Goal: Task Accomplishment & Management: Manage account settings

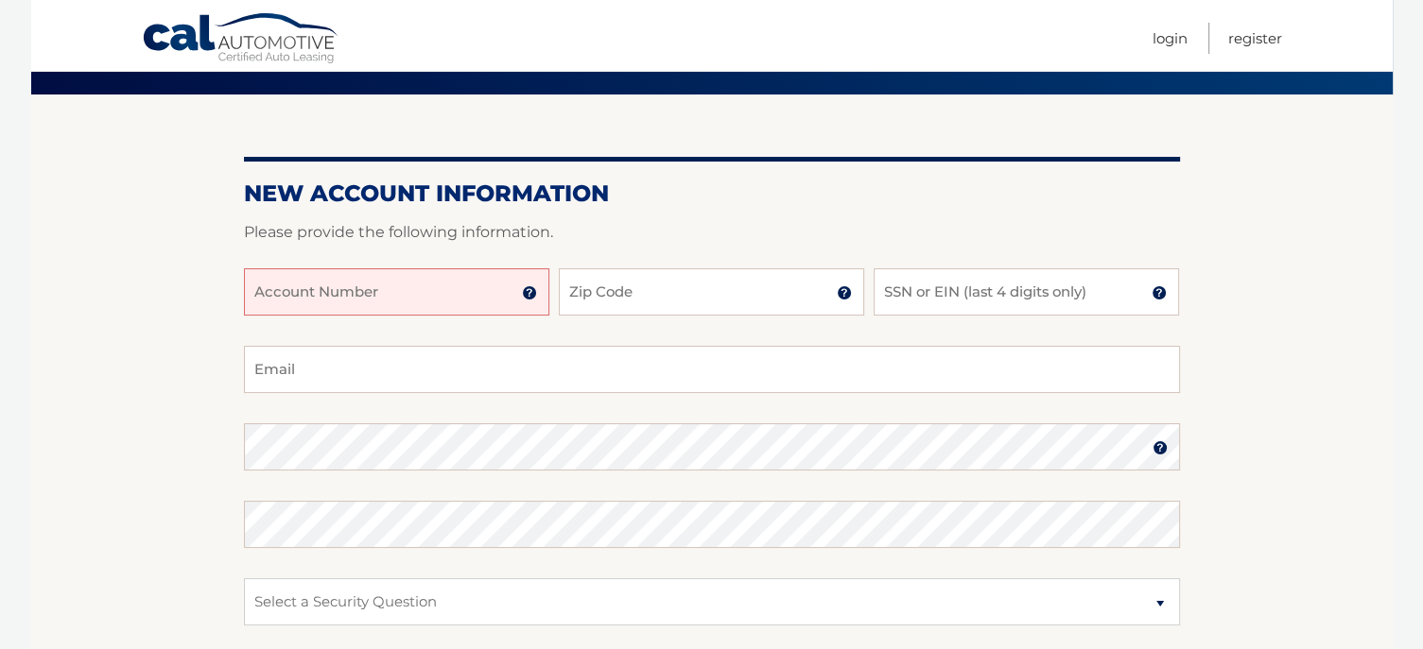
scroll to position [95, 0]
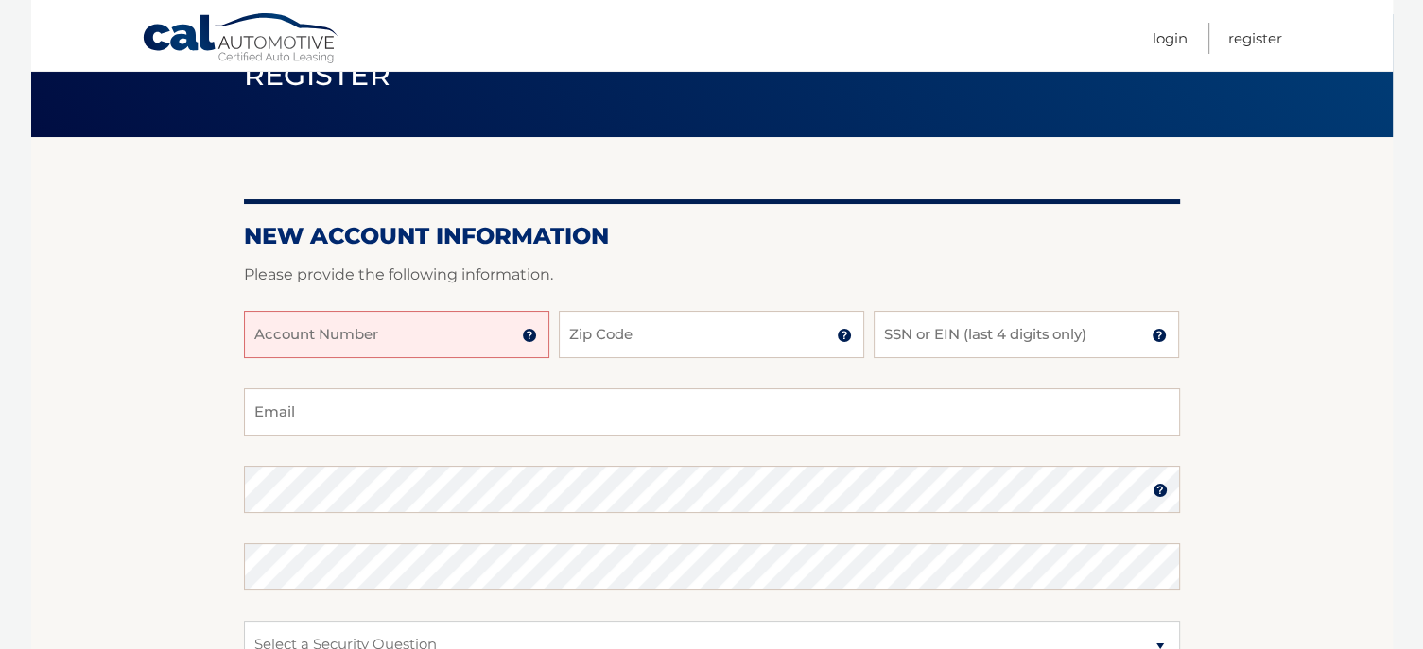
click at [363, 339] on input "Account Number" at bounding box center [396, 334] width 305 height 47
type input "44455531960"
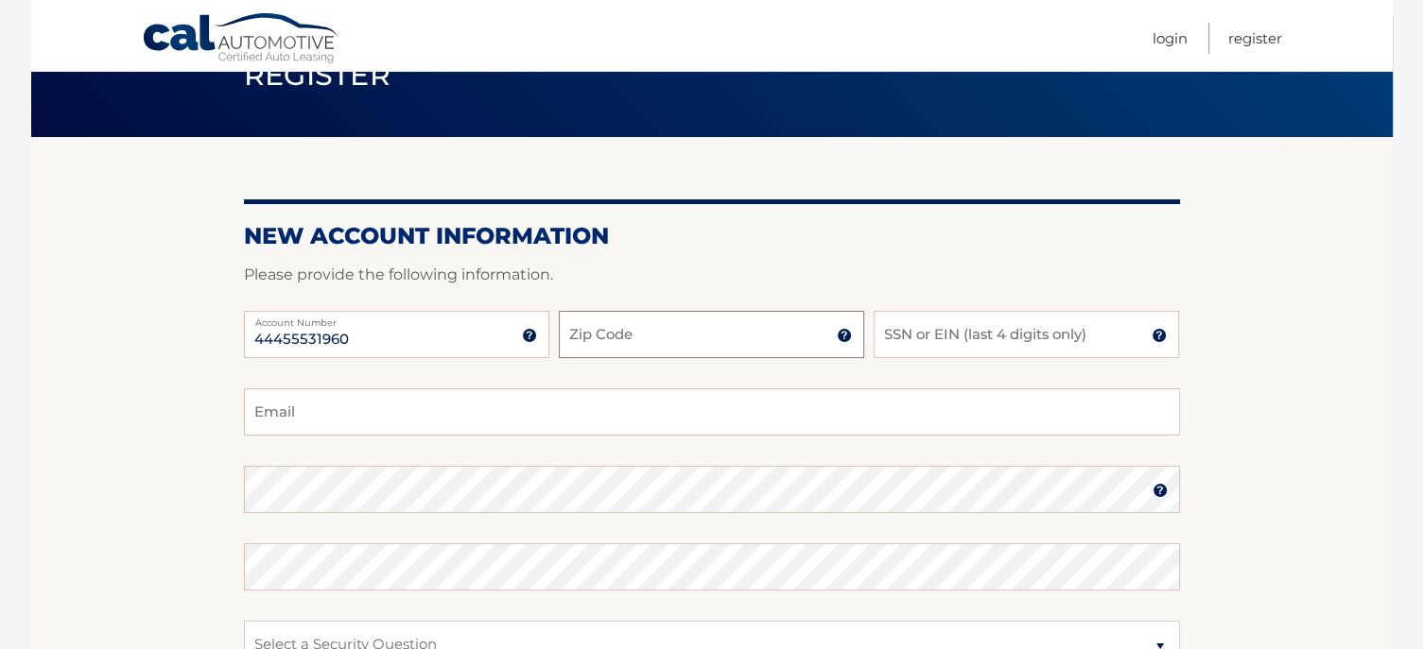
click at [756, 337] on input "Zip Code" at bounding box center [711, 334] width 305 height 47
type input "11570"
type input "damato.john@gmail.com"
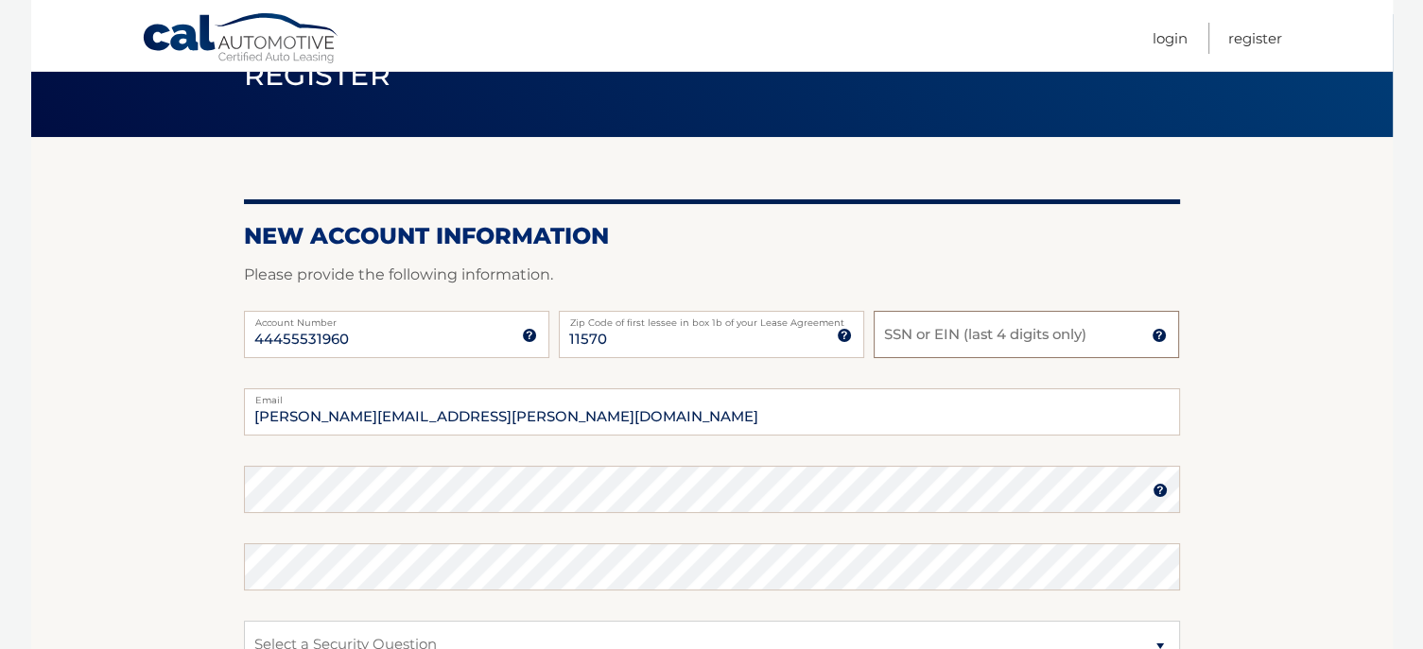
click at [987, 334] on input "SSN or EIN (last 4 digits only)" at bounding box center [1026, 334] width 305 height 47
type input "5121"
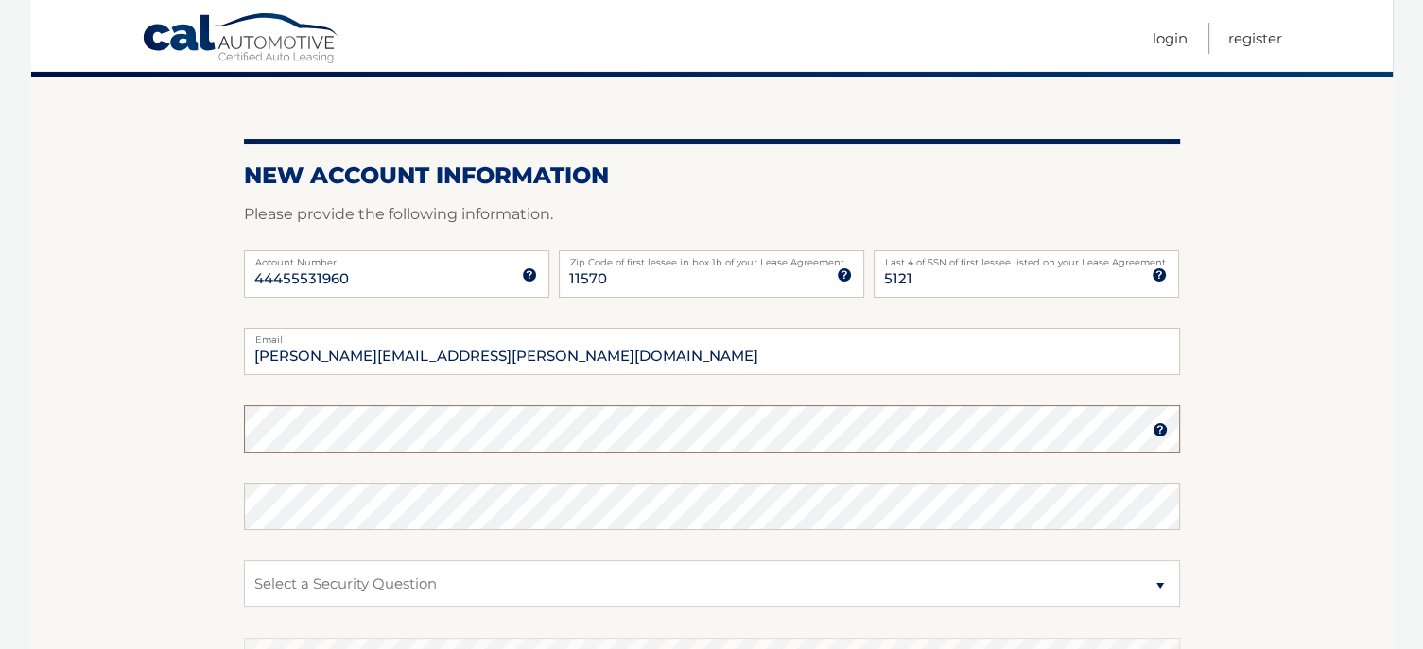
scroll to position [189, 0]
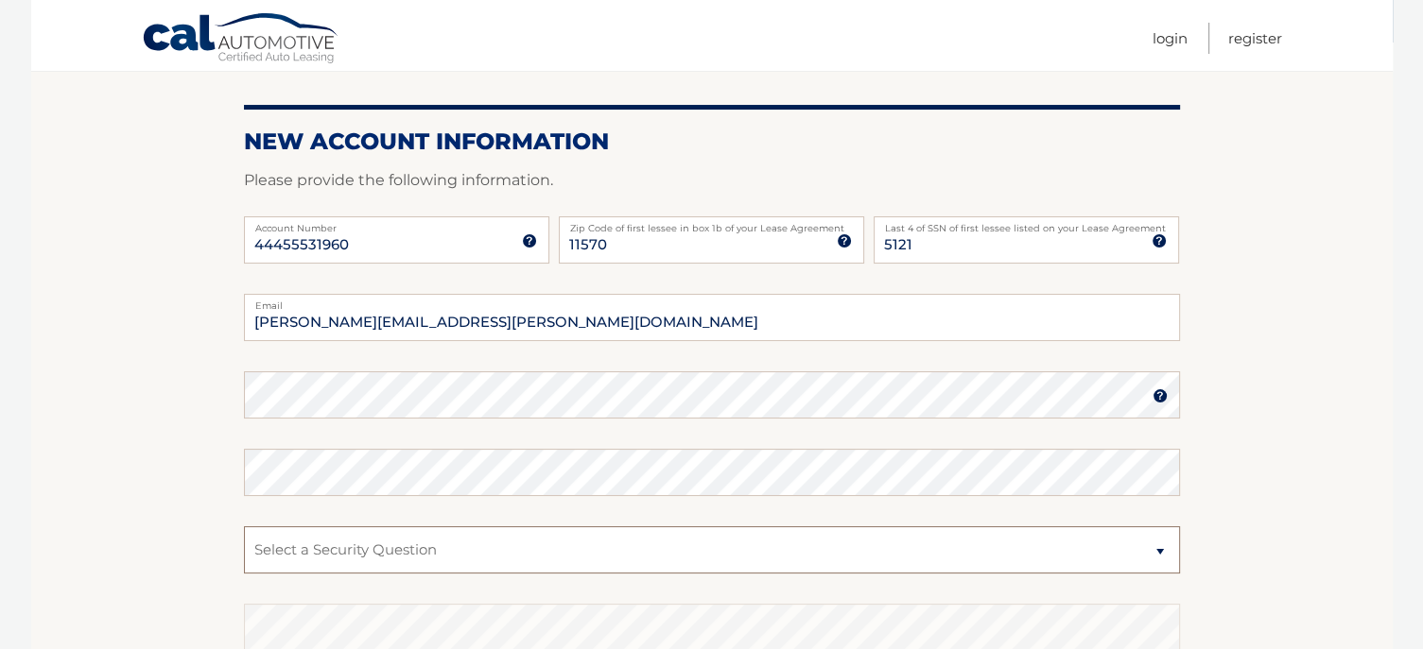
click at [391, 536] on select "Select a Security Question What was the name of your elementary school? What is…" at bounding box center [712, 550] width 936 height 47
select select "2"
click at [244, 527] on select "Select a Security Question What was the name of your elementary school? What is…" at bounding box center [712, 550] width 936 height 47
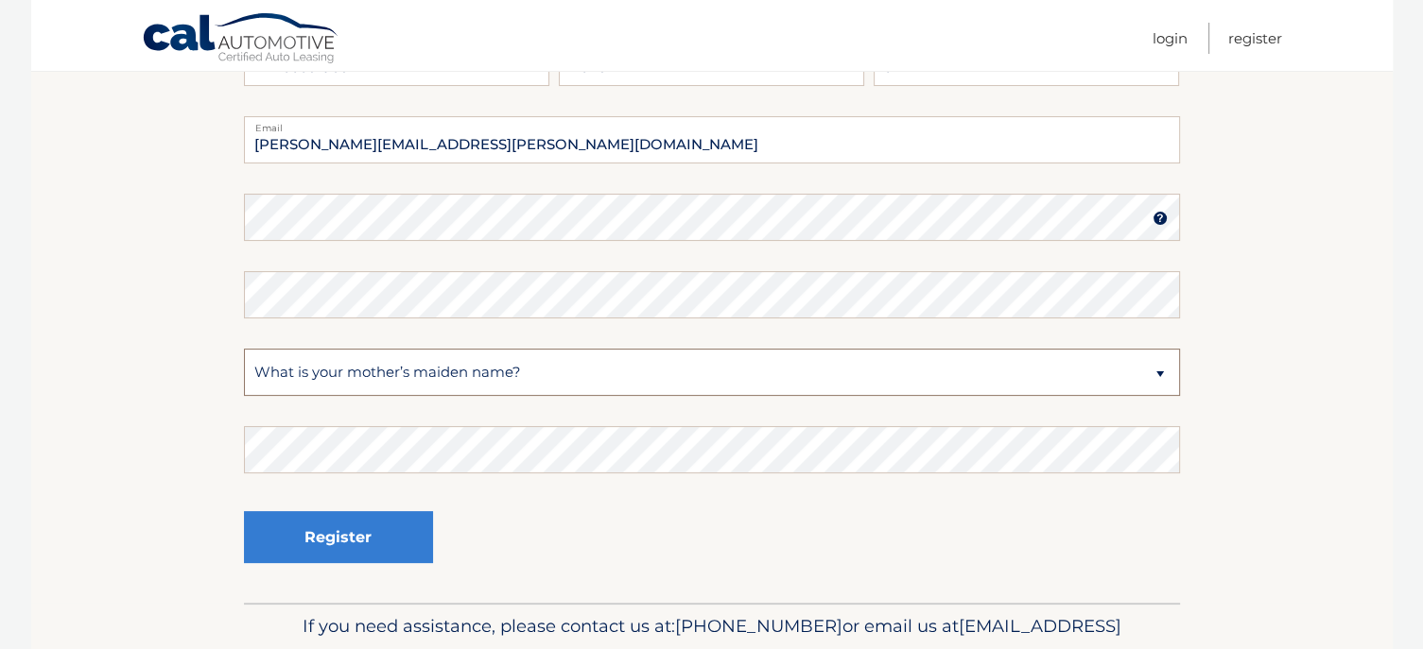
scroll to position [378, 0]
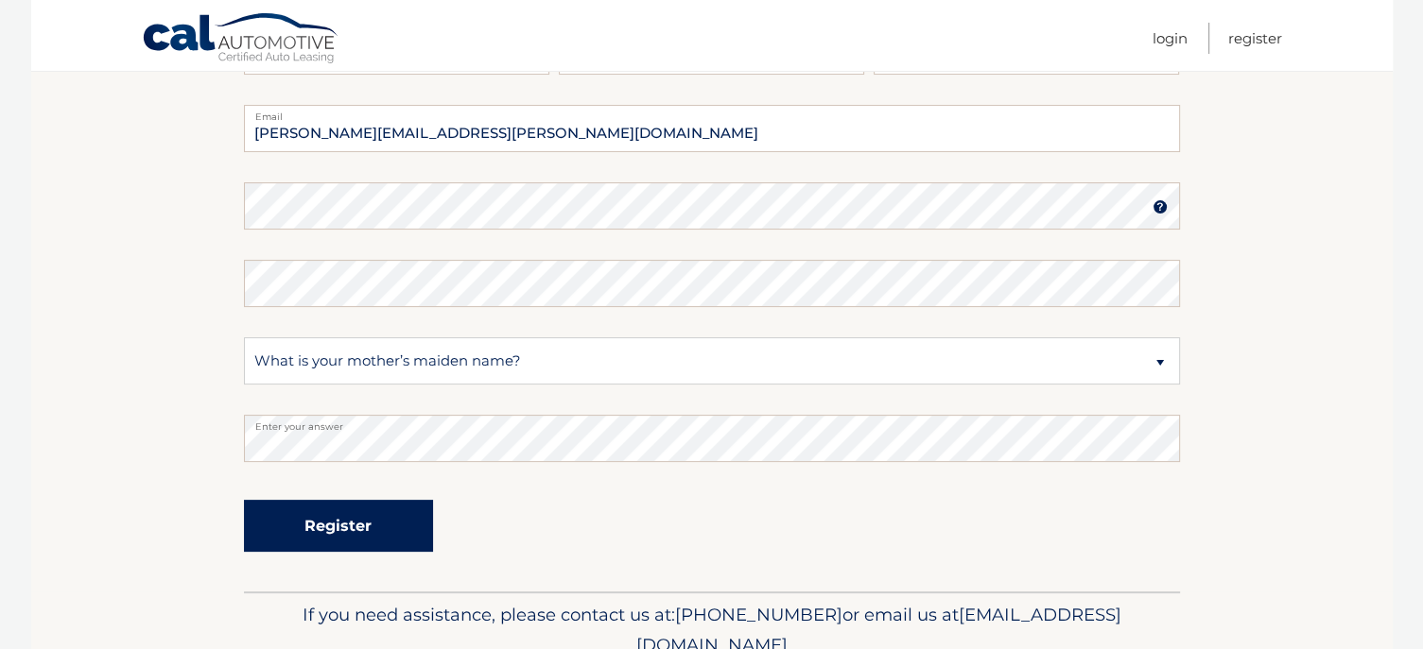
click at [385, 532] on button "Register" at bounding box center [338, 526] width 189 height 52
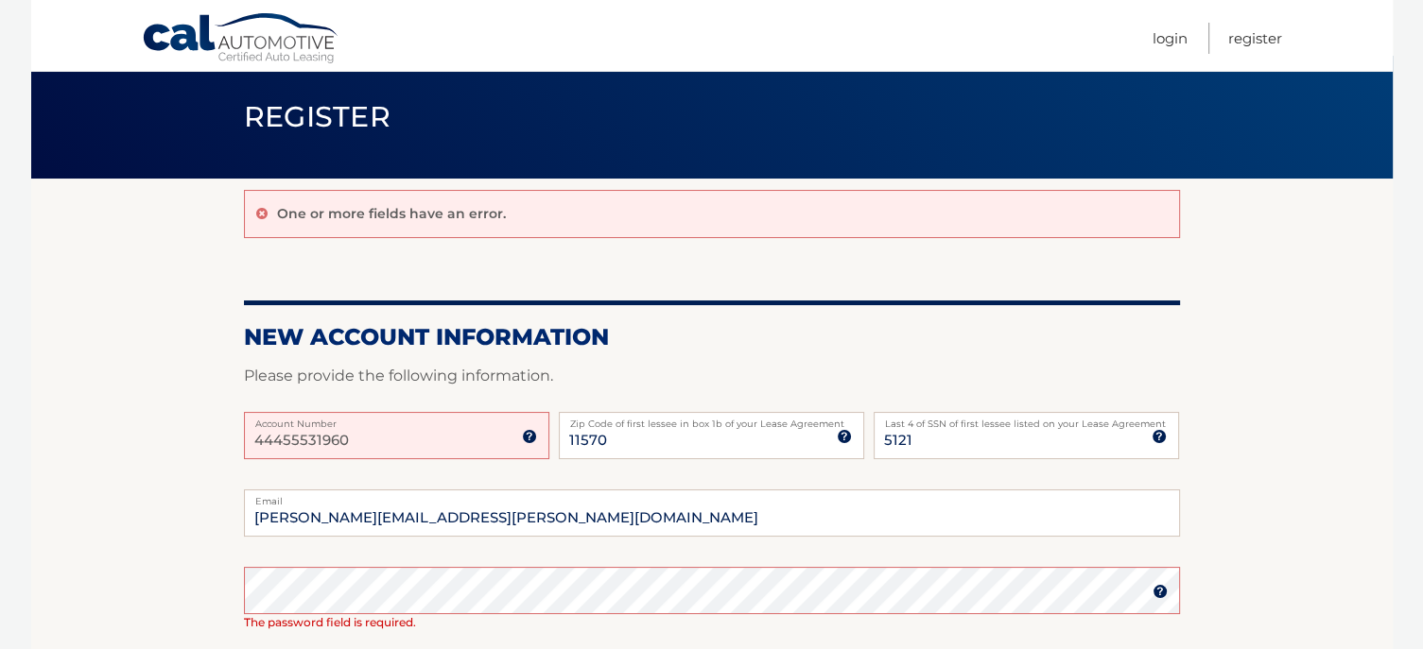
scroll to position [95, 0]
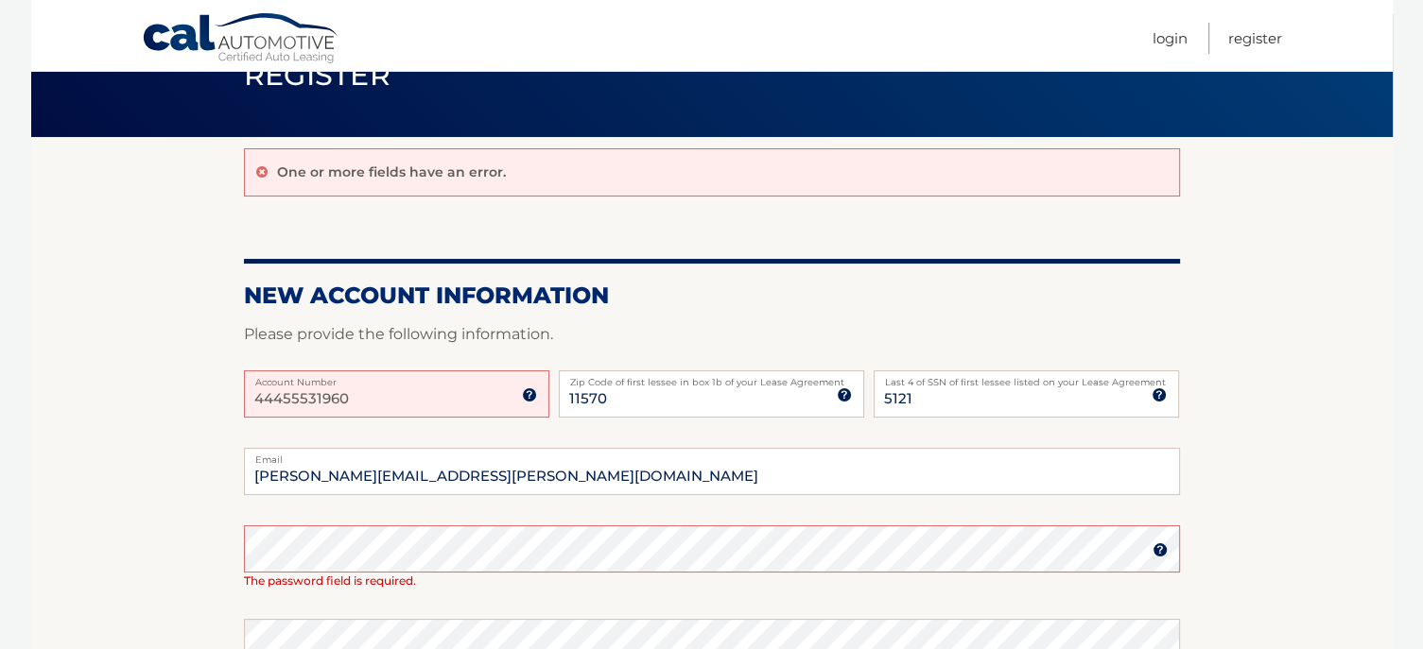
click at [421, 392] on input "44455531960" at bounding box center [396, 394] width 305 height 47
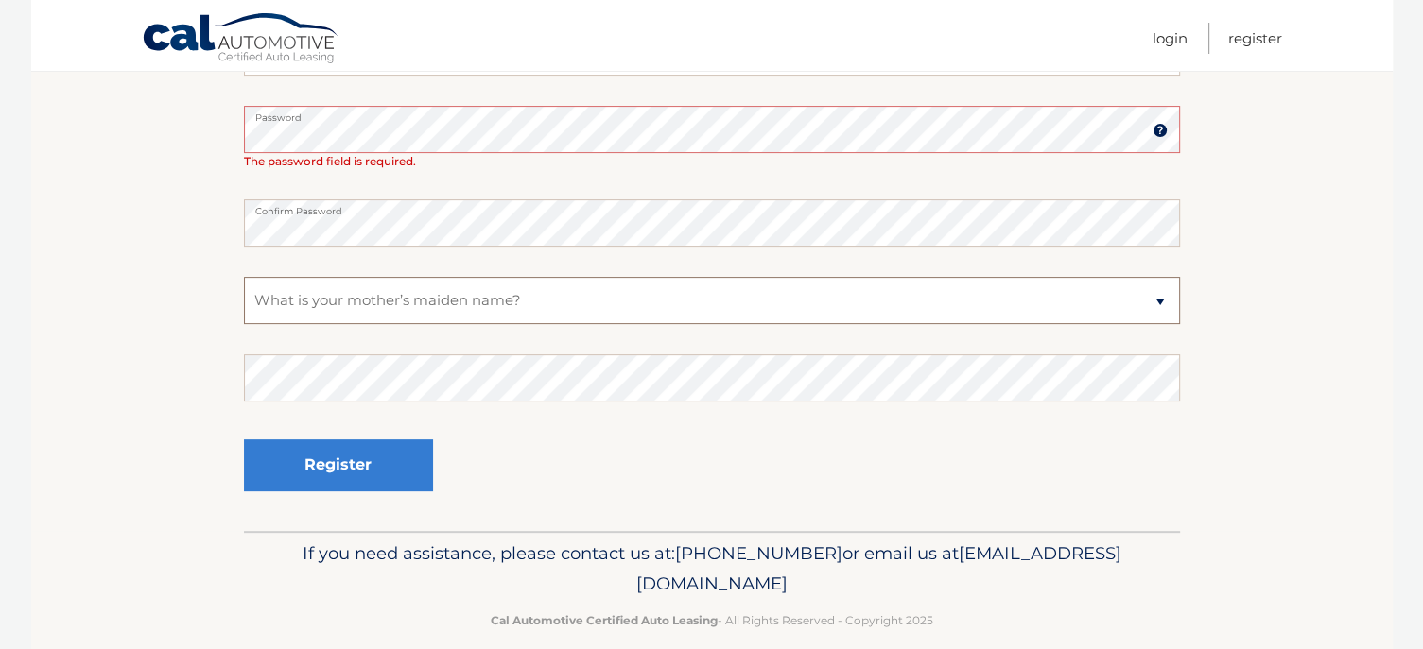
scroll to position [537, 0]
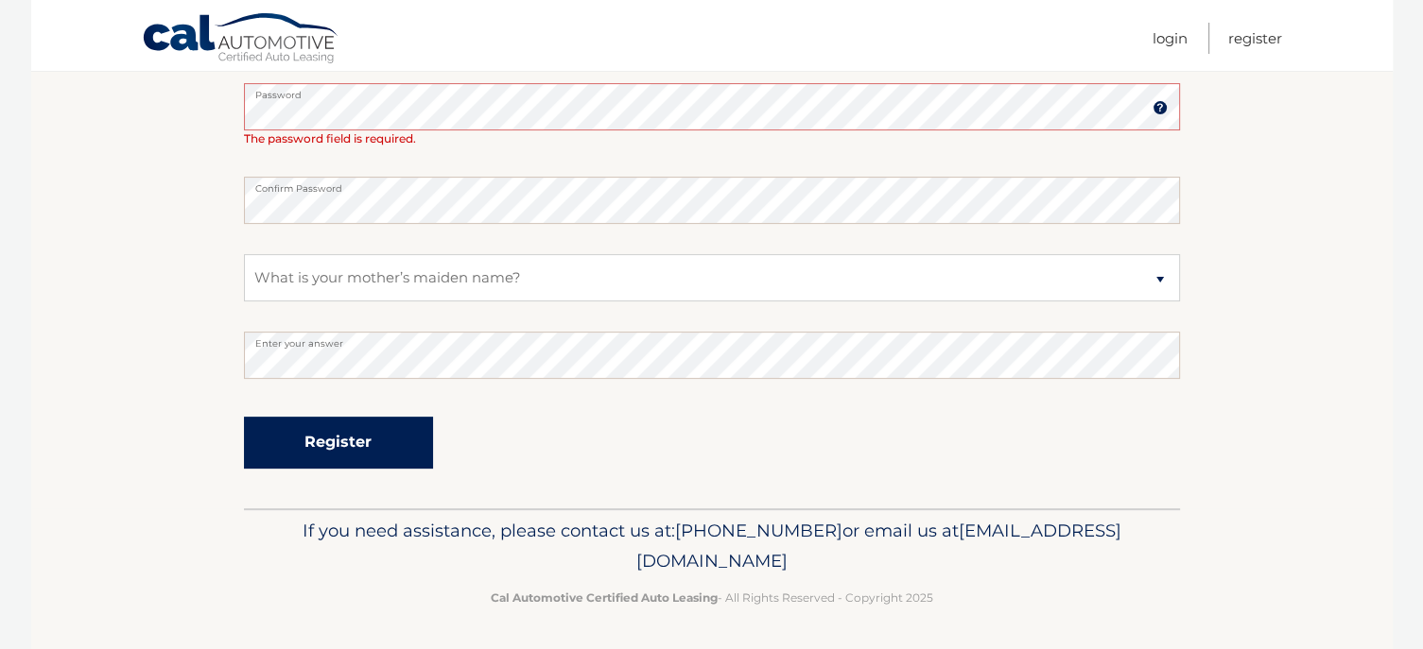
click at [306, 444] on button "Register" at bounding box center [338, 443] width 189 height 52
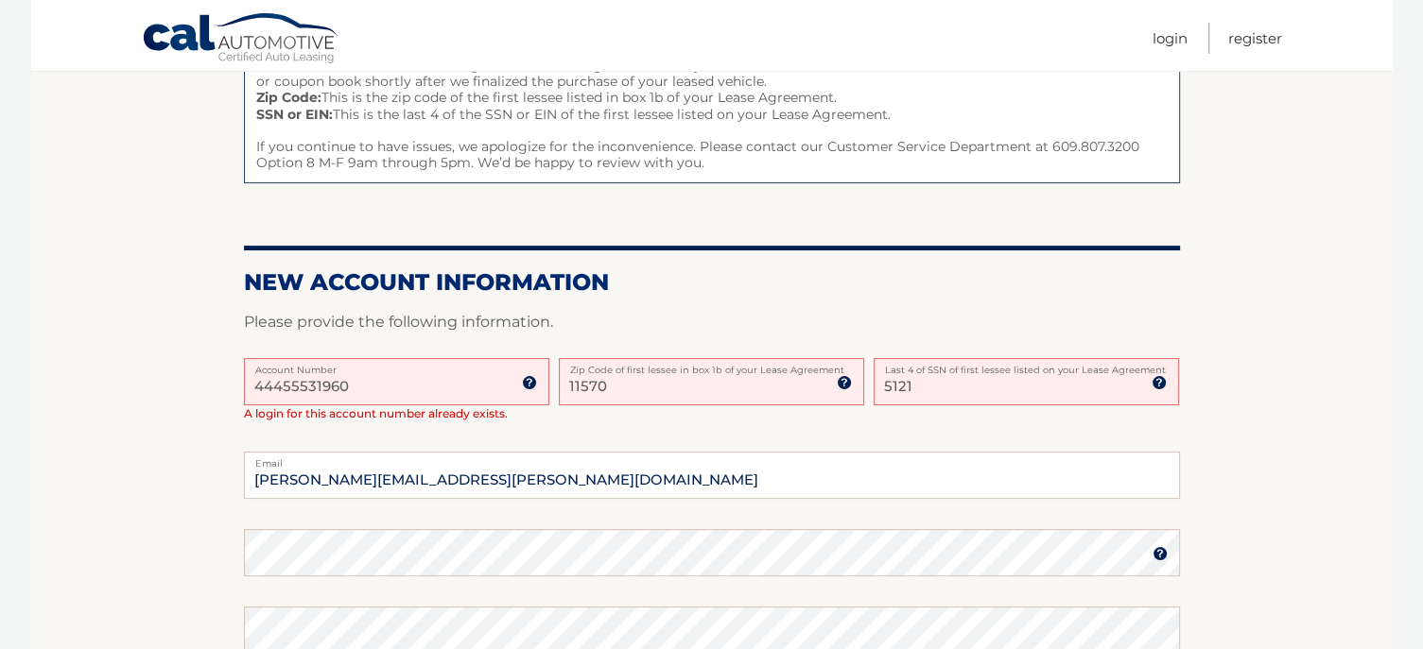
scroll to position [284, 0]
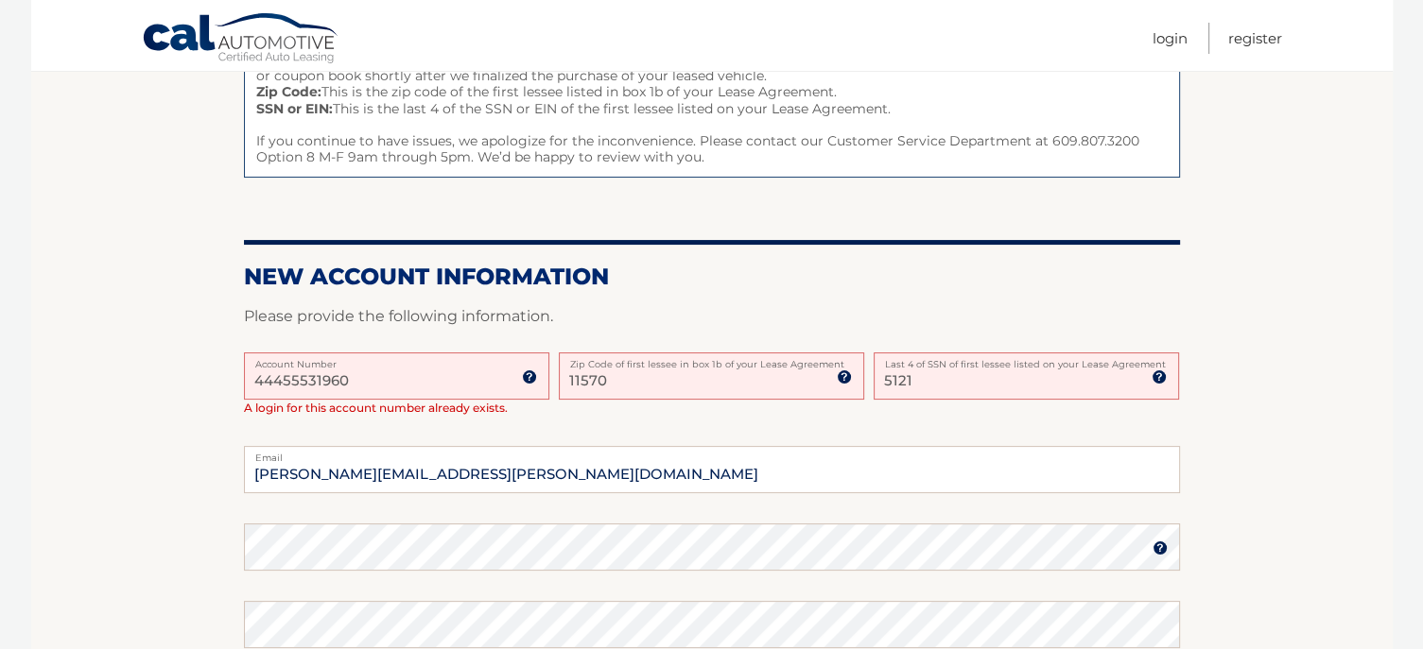
click at [954, 381] on input "5121" at bounding box center [1026, 376] width 305 height 47
type input "5"
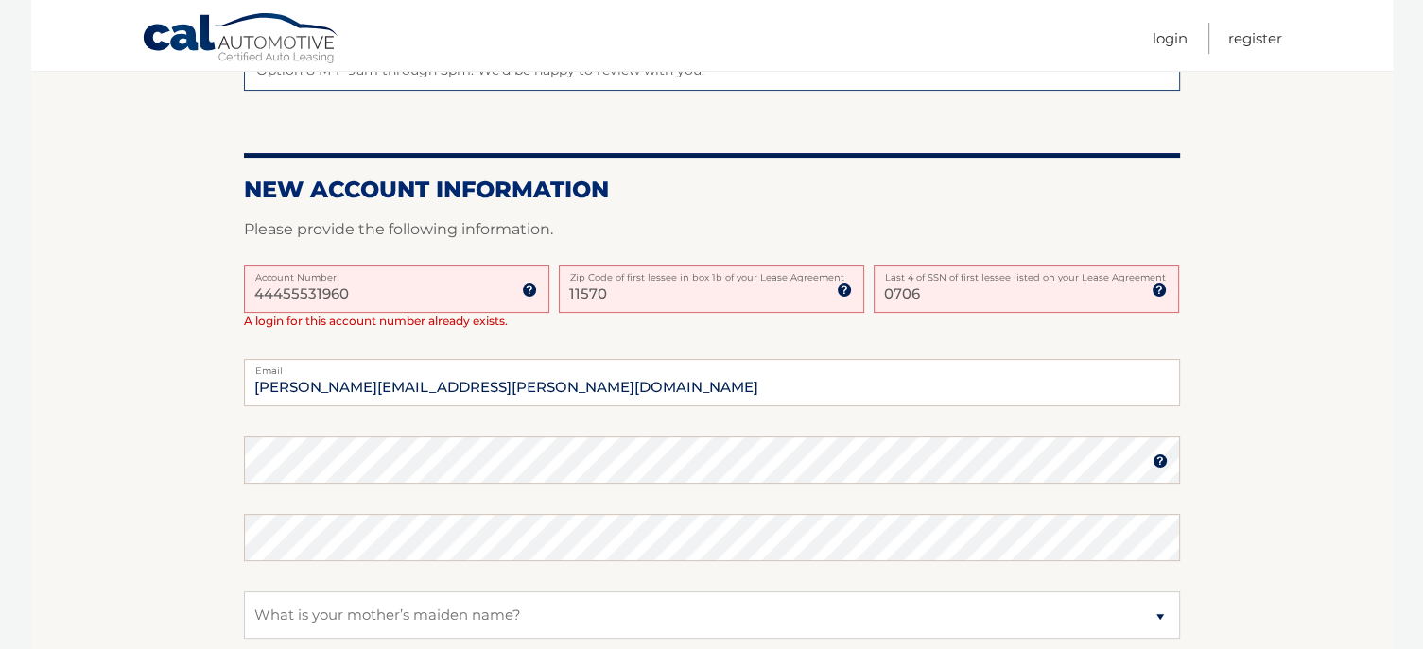
scroll to position [473, 0]
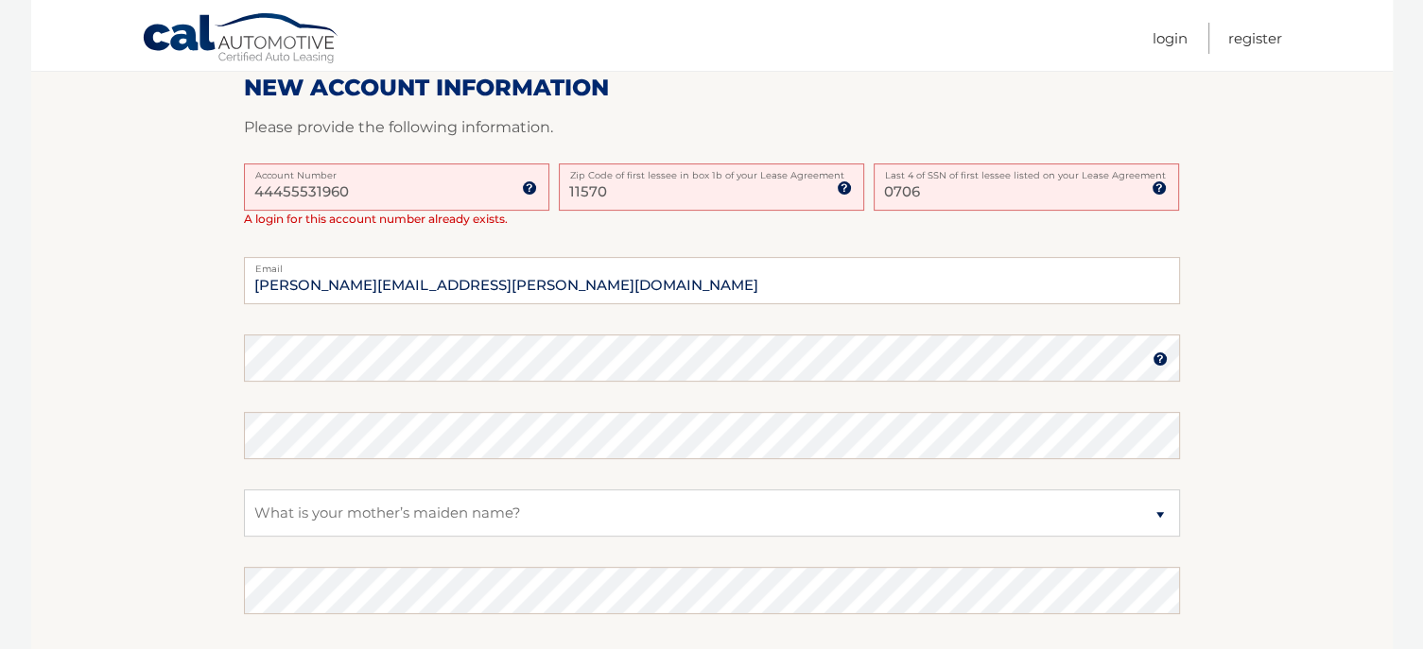
type input "0706"
click at [1158, 355] on img at bounding box center [1159, 359] width 15 height 15
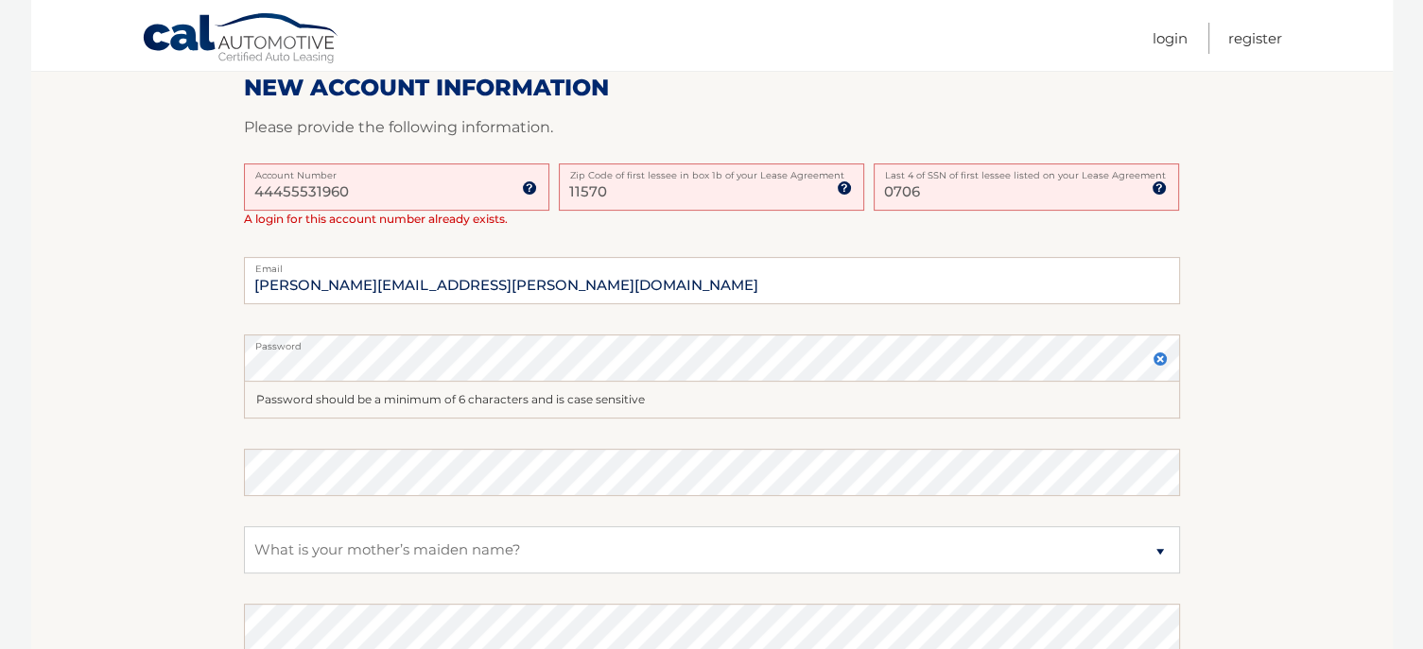
drag, startPoint x: 91, startPoint y: 415, endPoint x: 188, endPoint y: 400, distance: 98.5
click at [92, 415] on section "One or more fields have an error. Some things to keep in mind when creating you…" at bounding box center [711, 270] width 1361 height 1022
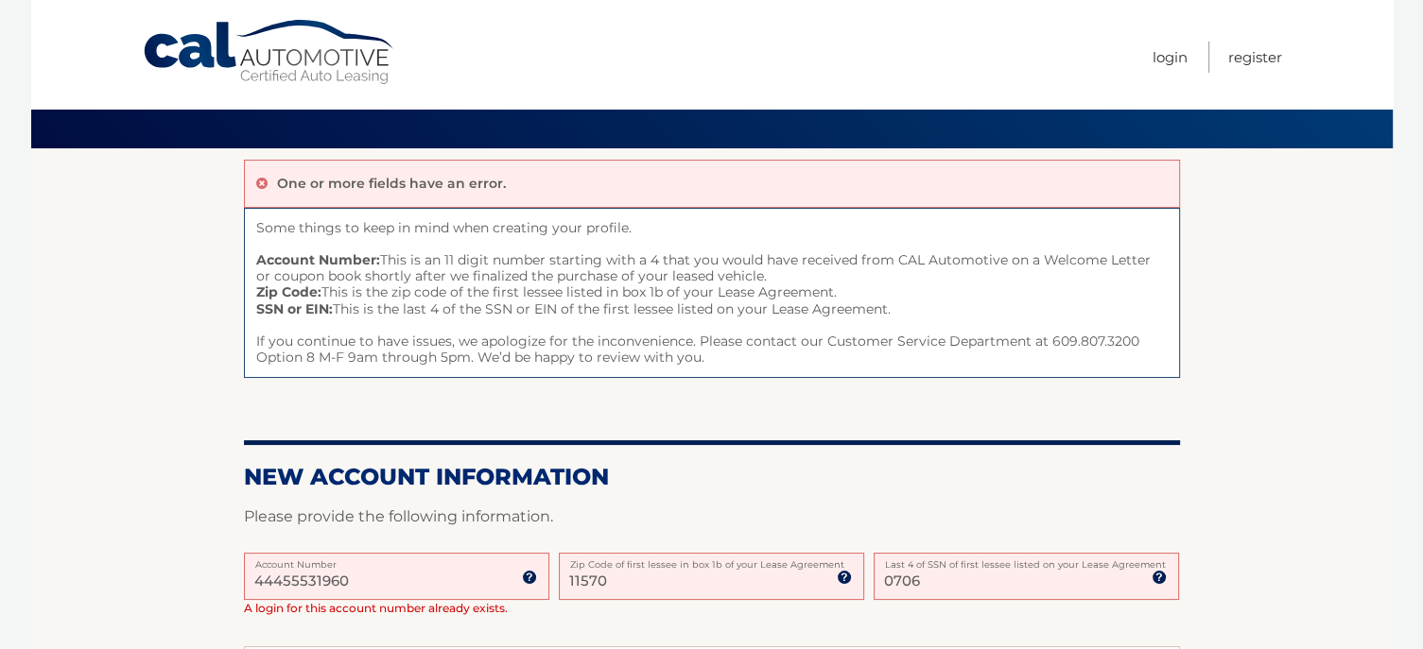
scroll to position [0, 0]
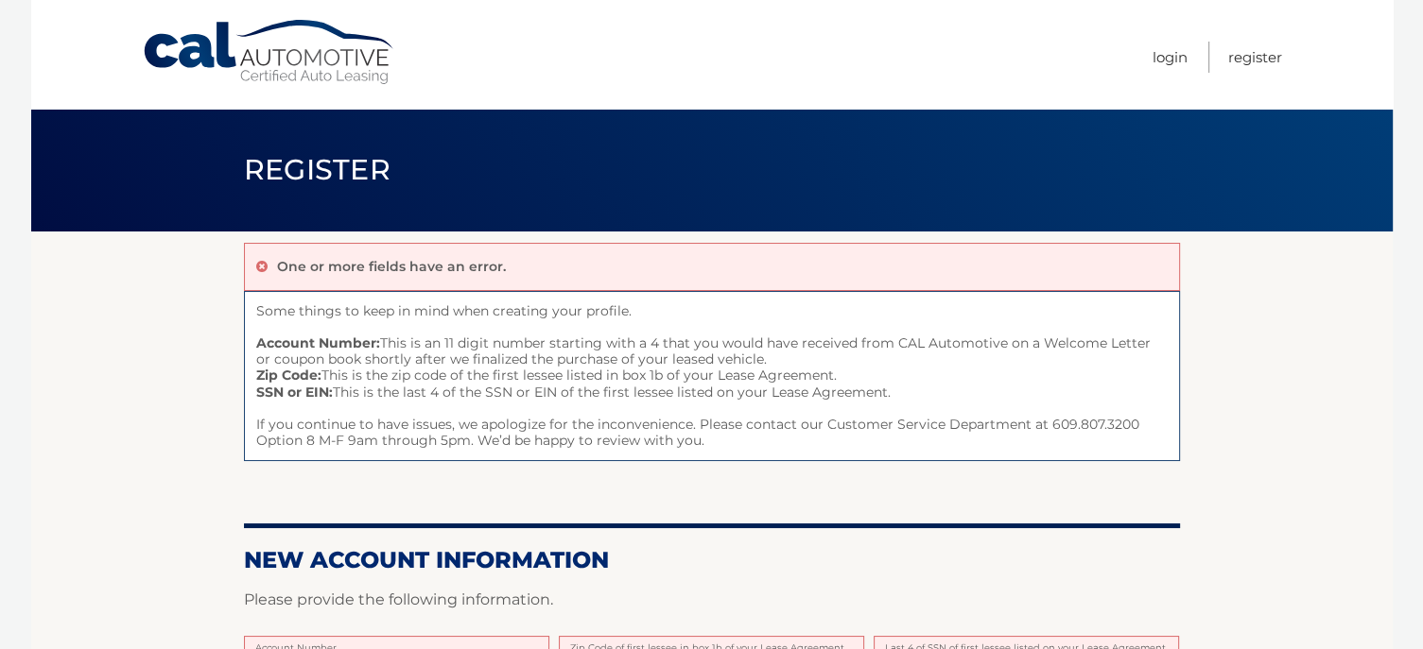
click at [307, 76] on link "Cal Automotive" at bounding box center [269, 52] width 255 height 67
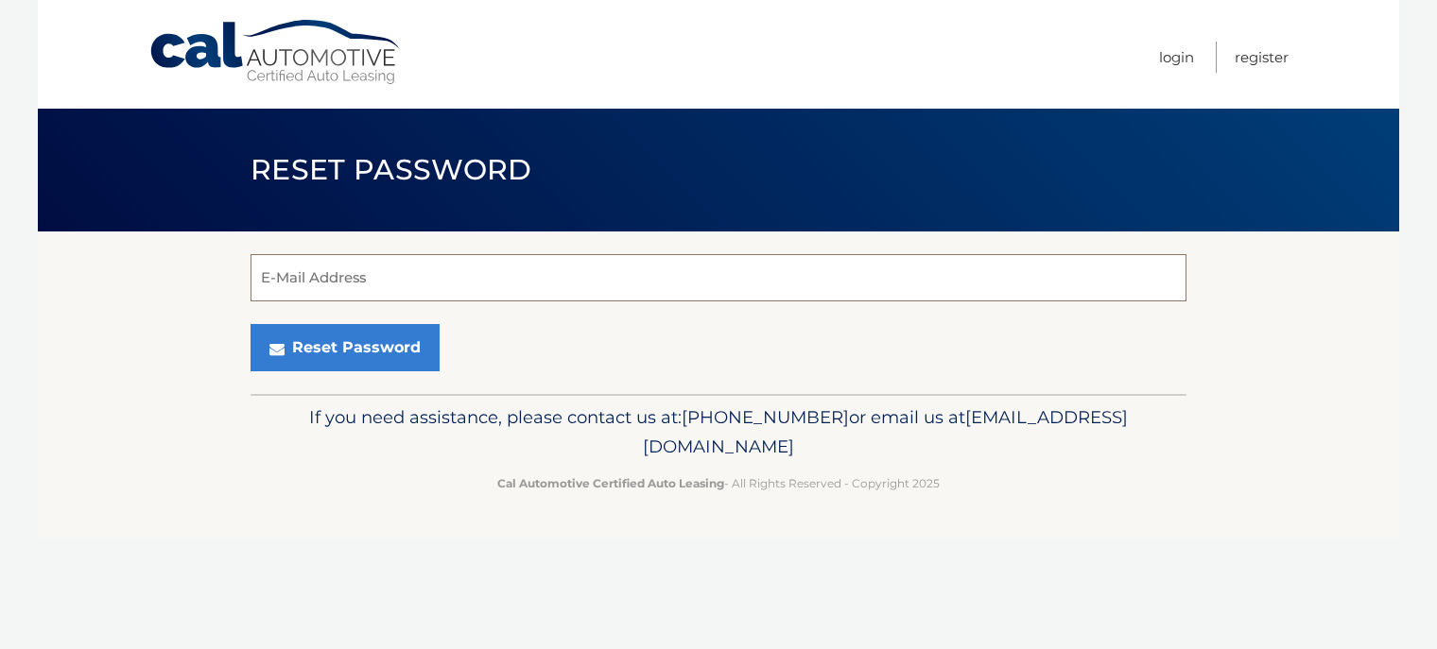
click at [371, 286] on input "E-Mail Address" at bounding box center [719, 277] width 936 height 47
type input "[PERSON_NAME][EMAIL_ADDRESS][PERSON_NAME][DOMAIN_NAME]"
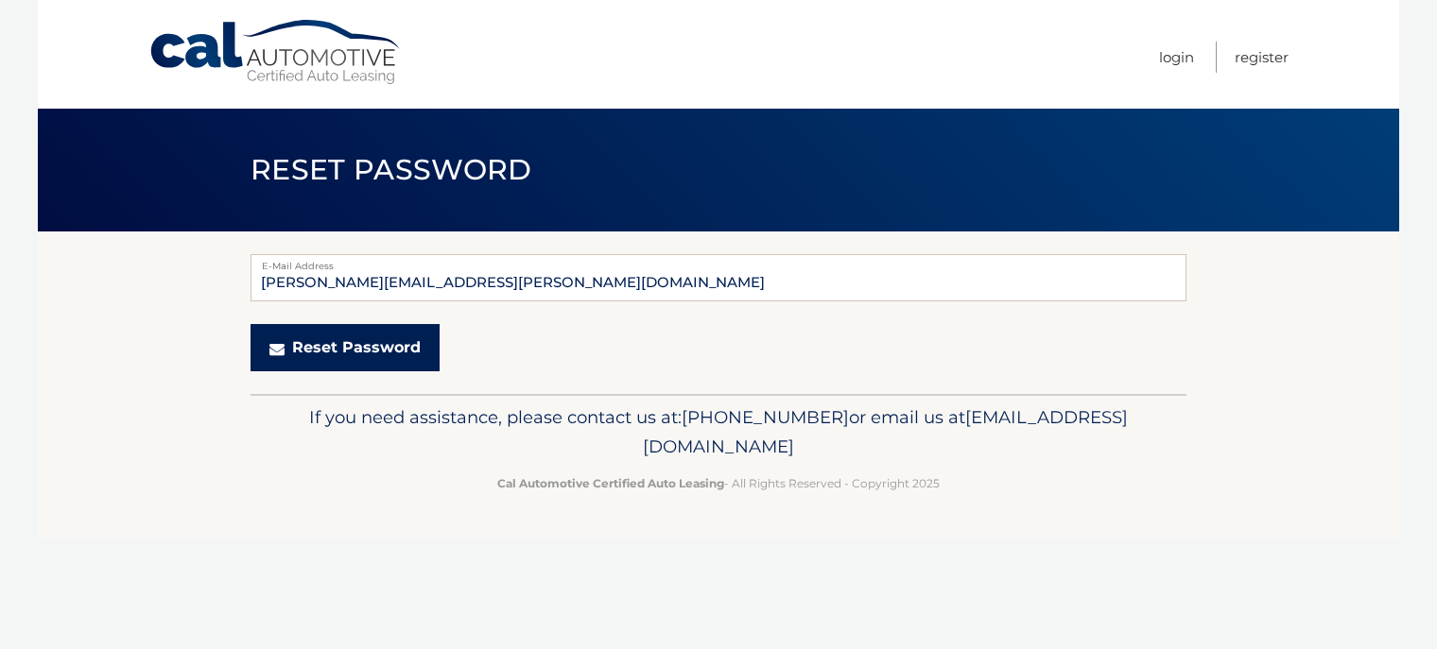
click at [361, 354] on button "Reset Password" at bounding box center [345, 347] width 189 height 47
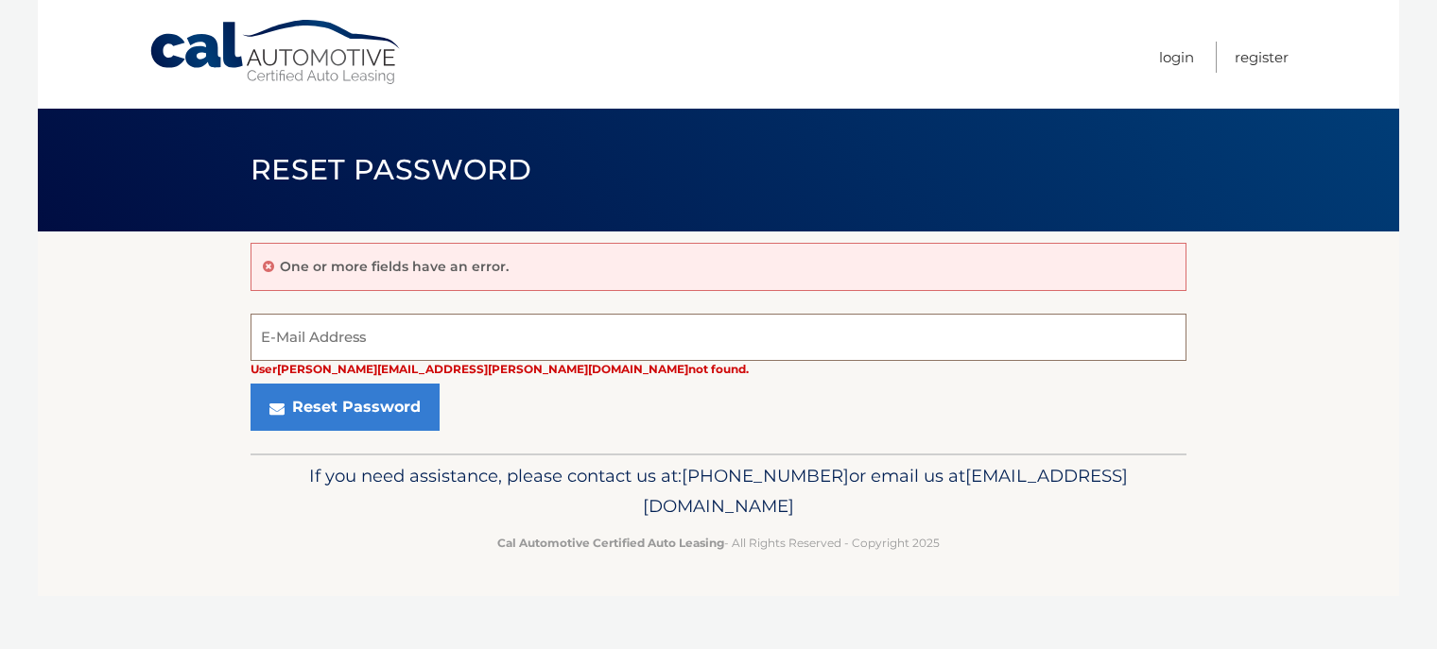
click at [406, 339] on input "E-Mail Address" at bounding box center [719, 337] width 936 height 47
type input "[PERSON_NAME][EMAIL_ADDRESS][PERSON_NAME][DOMAIN_NAME]"
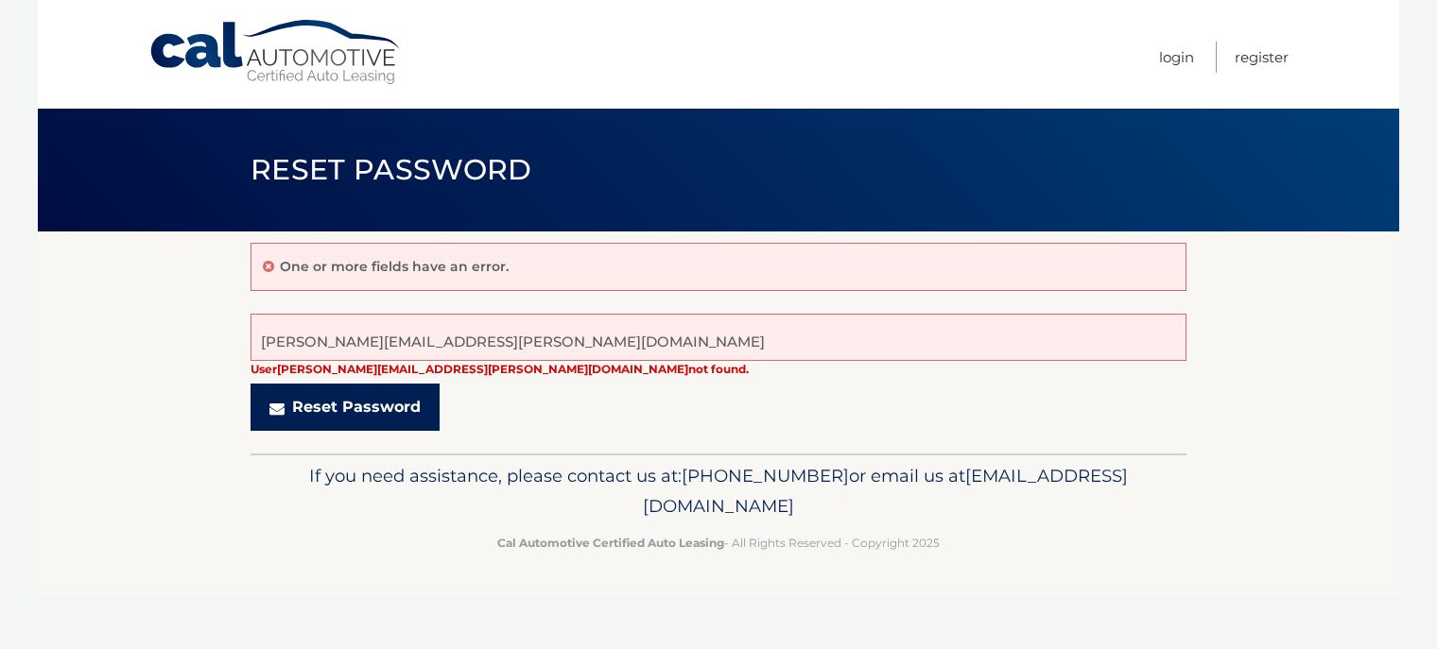
click at [366, 407] on button "Reset Password" at bounding box center [345, 407] width 189 height 47
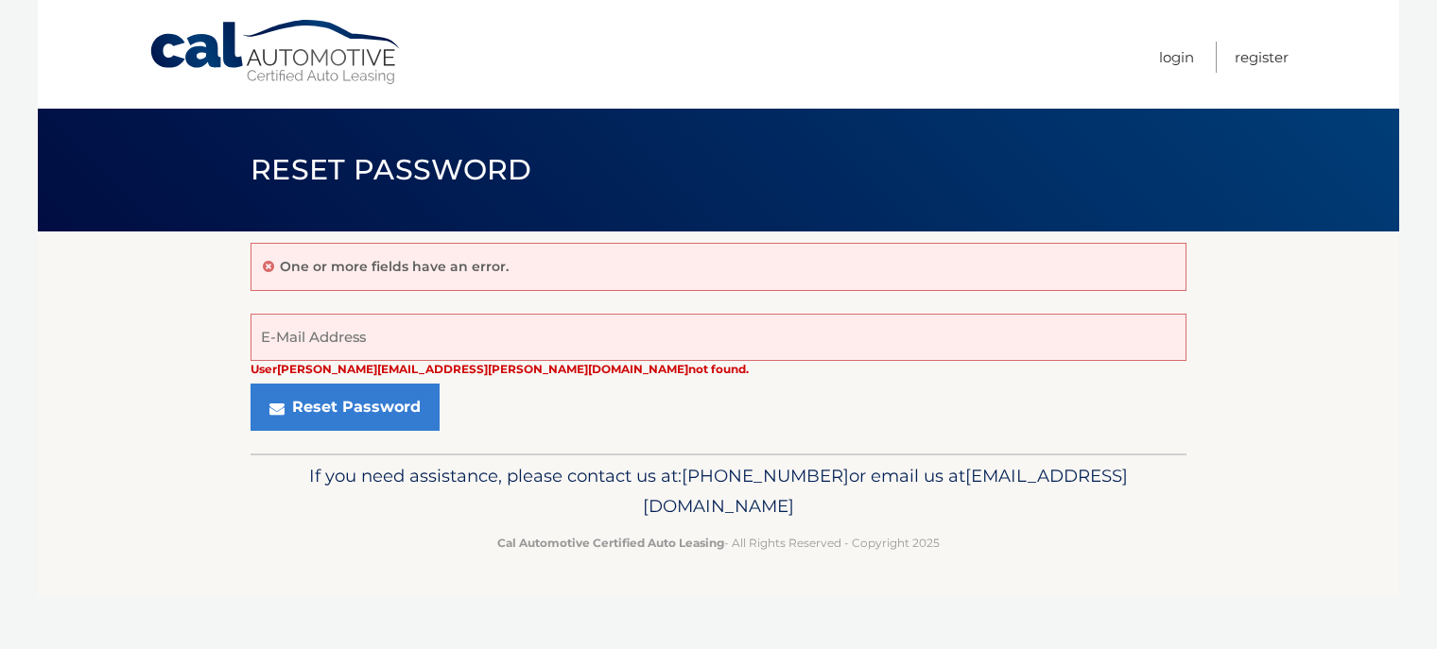
click at [400, 264] on p "One or more fields have an error." at bounding box center [394, 266] width 229 height 17
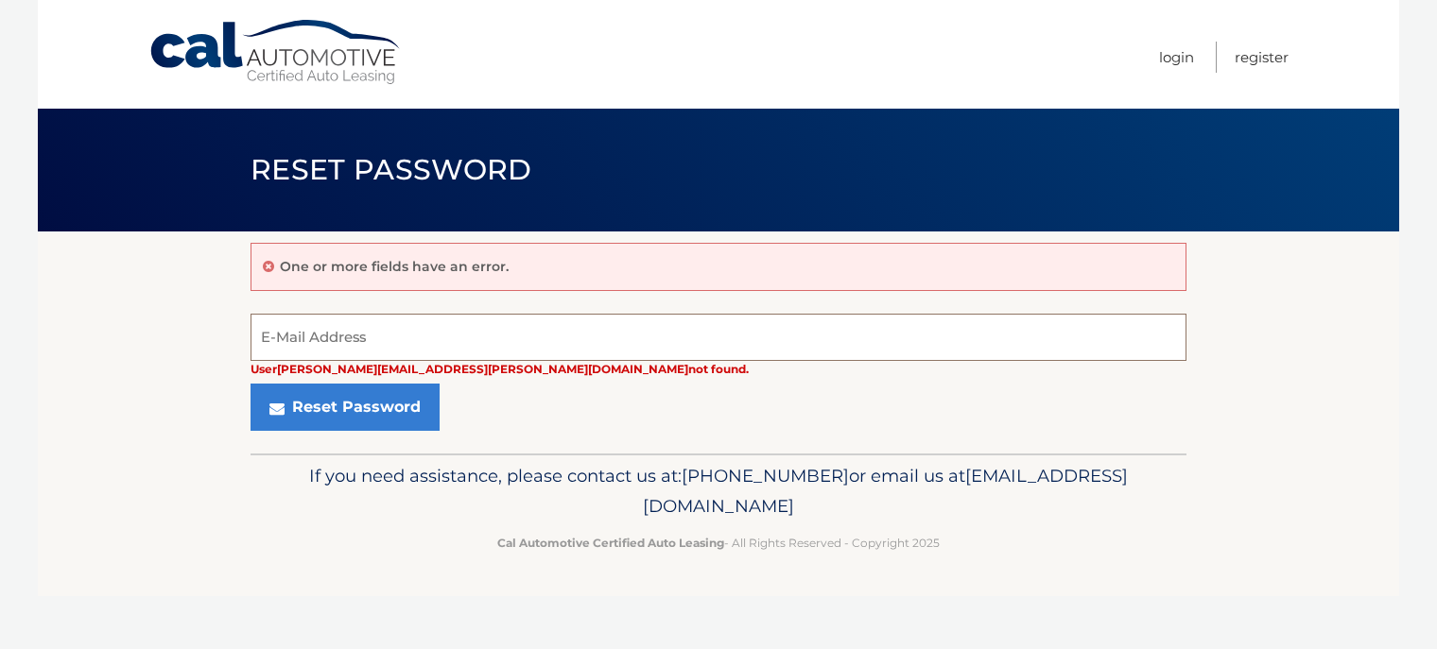
click at [375, 333] on input "E-Mail Address" at bounding box center [719, 337] width 936 height 47
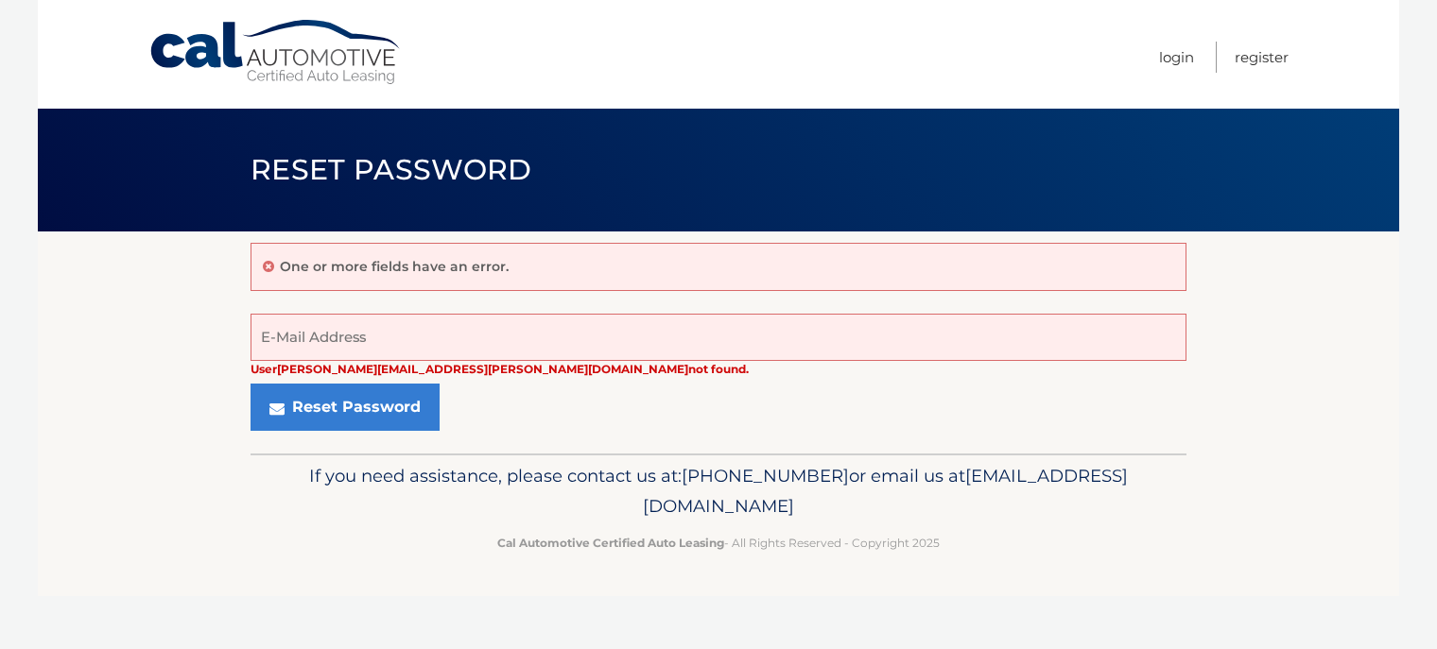
click at [533, 256] on div "One or more fields have an error." at bounding box center [719, 267] width 936 height 48
click at [541, 268] on div "One or more fields have an error." at bounding box center [719, 267] width 936 height 48
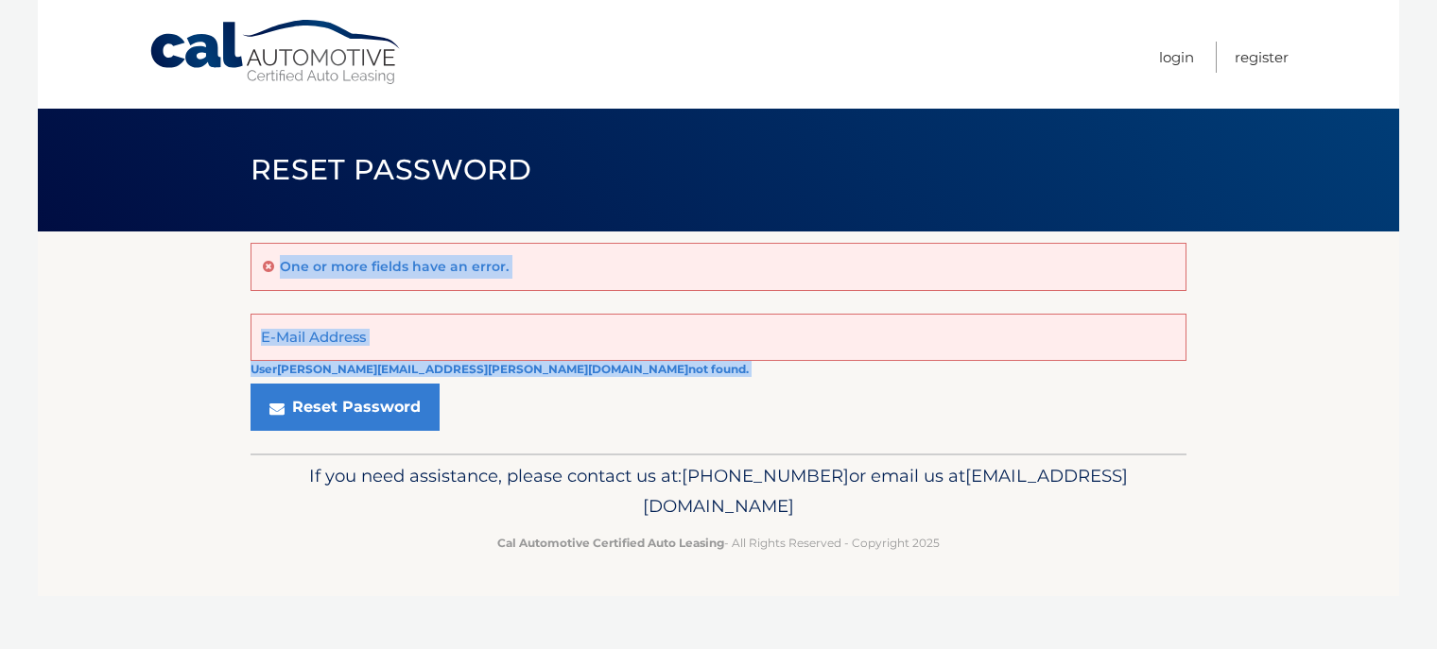
drag, startPoint x: 313, startPoint y: 372, endPoint x: 164, endPoint y: 372, distance: 149.4
click at [164, 372] on section "One or more fields have an error. User damato.john@gmail.com not found. E-Mail …" at bounding box center [718, 343] width 1361 height 222
drag, startPoint x: 584, startPoint y: 413, endPoint x: 519, endPoint y: 397, distance: 67.2
click at [582, 412] on div "Reset Password" at bounding box center [719, 407] width 936 height 47
drag, startPoint x: 611, startPoint y: 289, endPoint x: 470, endPoint y: 332, distance: 147.1
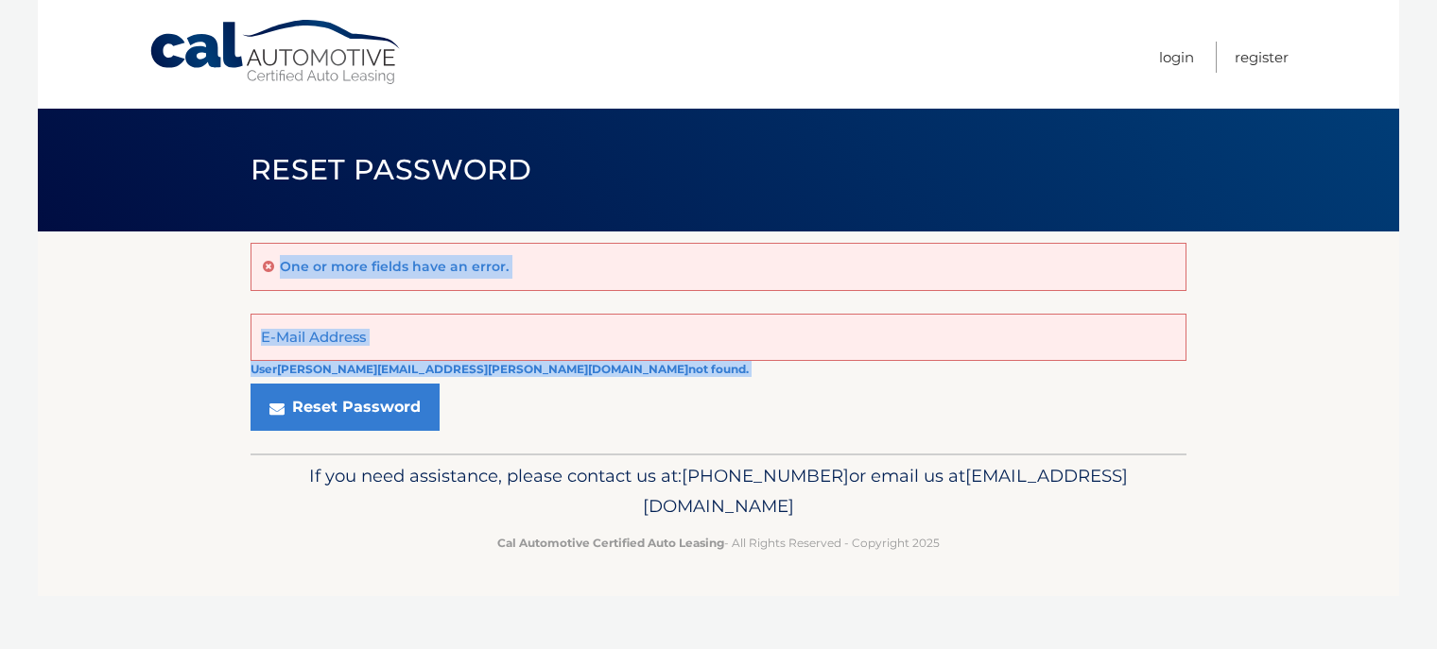
click at [612, 291] on div "One or more fields have an error. User damato.john@gmail.com not found. E-Mail …" at bounding box center [719, 343] width 936 height 222
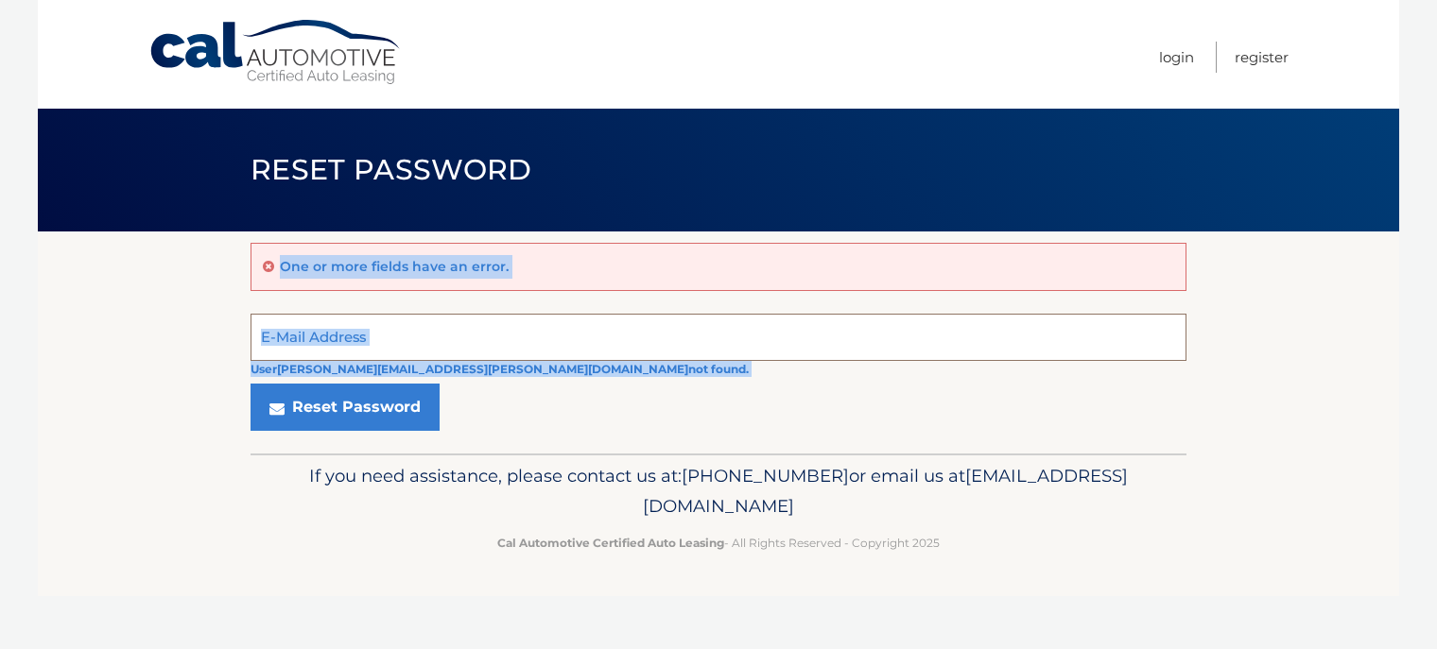
click at [451, 341] on input "E-Mail Address" at bounding box center [719, 337] width 936 height 47
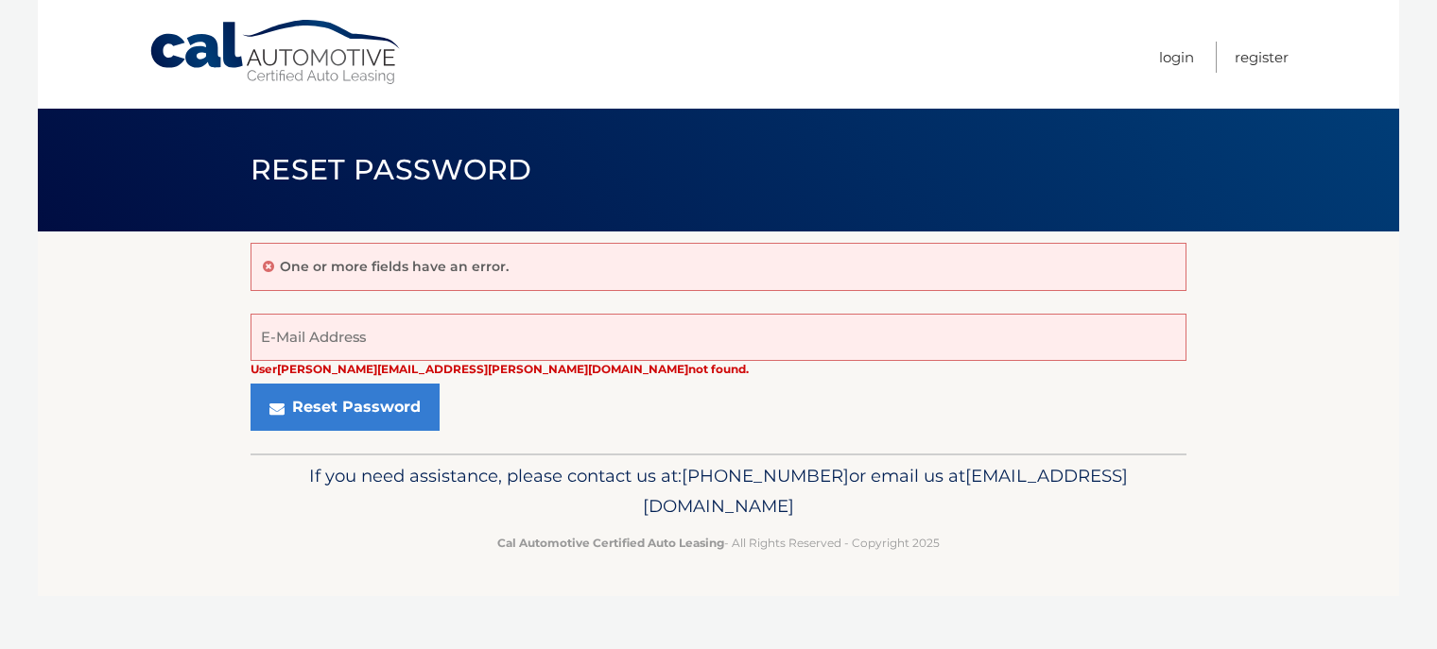
click at [456, 254] on div "One or more fields have an error." at bounding box center [719, 267] width 936 height 48
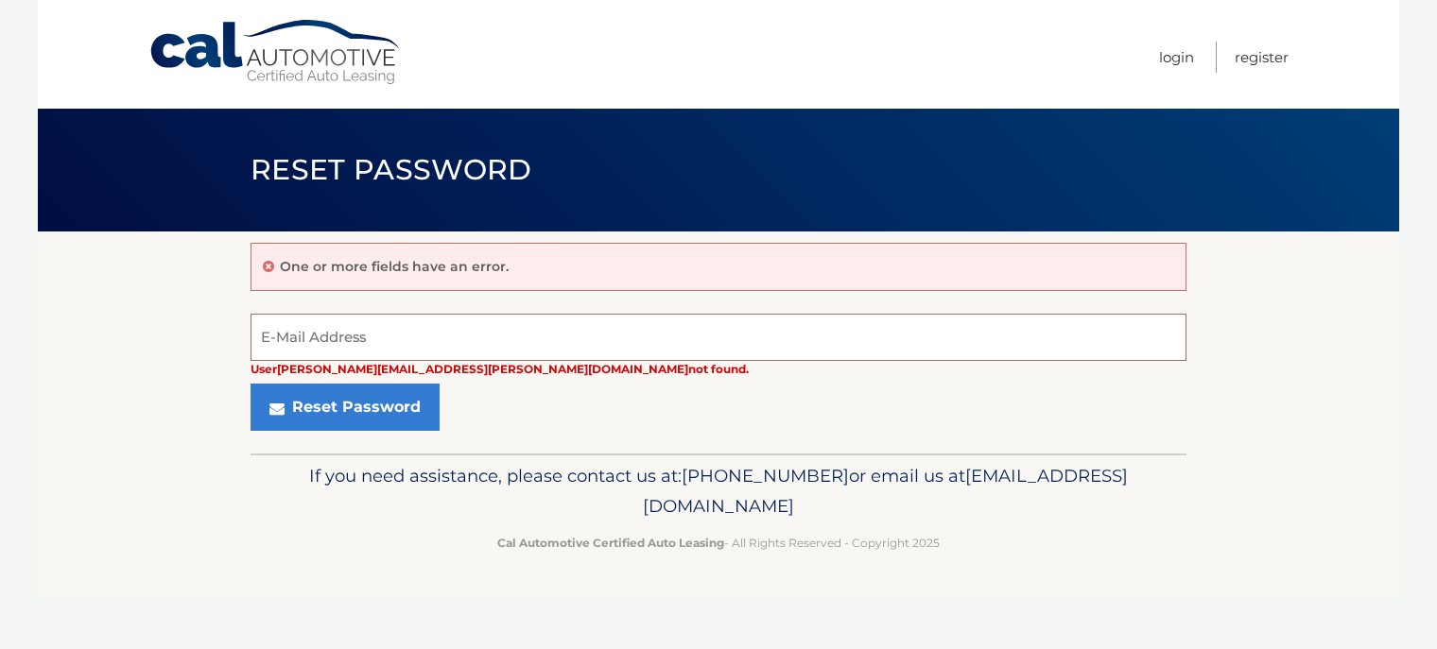
click at [431, 333] on input "E-Mail Address" at bounding box center [719, 337] width 936 height 47
drag, startPoint x: 443, startPoint y: 338, endPoint x: 338, endPoint y: 343, distance: 106.0
click at [237, 320] on section "One or more fields have an error. User damato.john@gmail.com not found. E-Mail …" at bounding box center [718, 343] width 1361 height 222
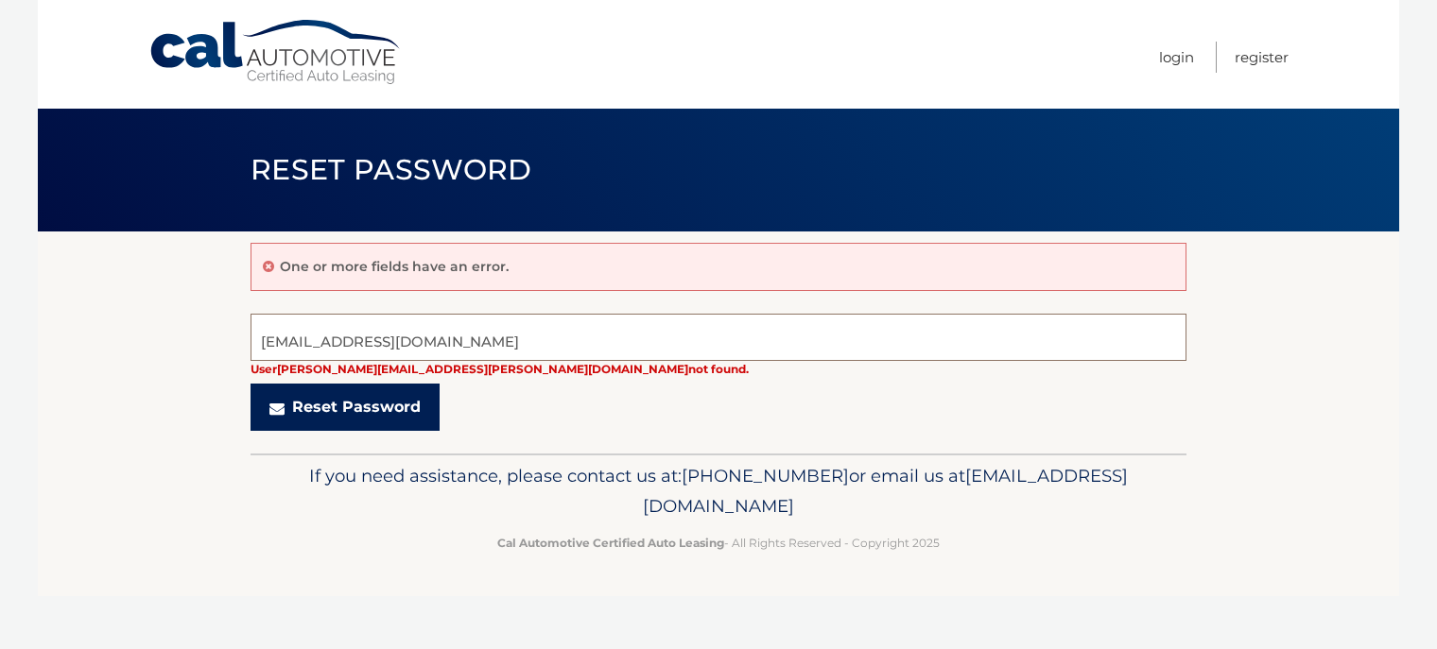
type input "mishu1999@gmail.com"
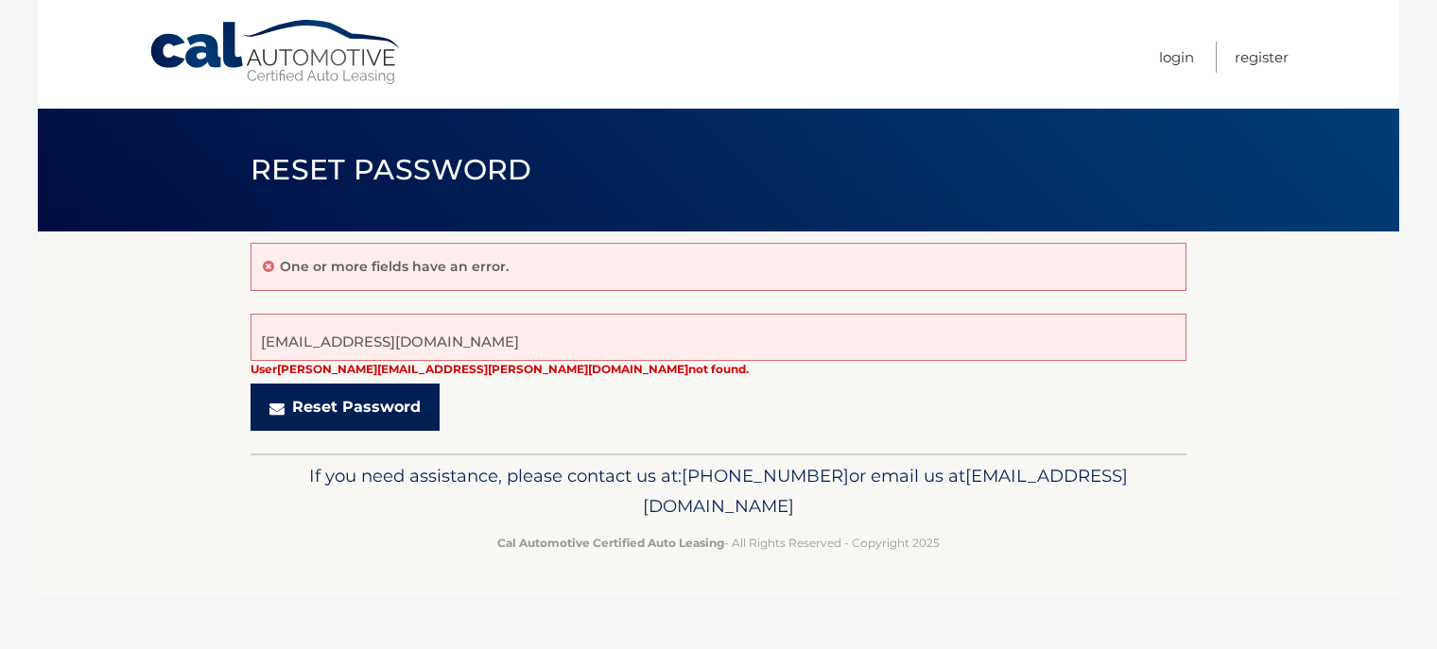
click at [386, 423] on button "Reset Password" at bounding box center [345, 407] width 189 height 47
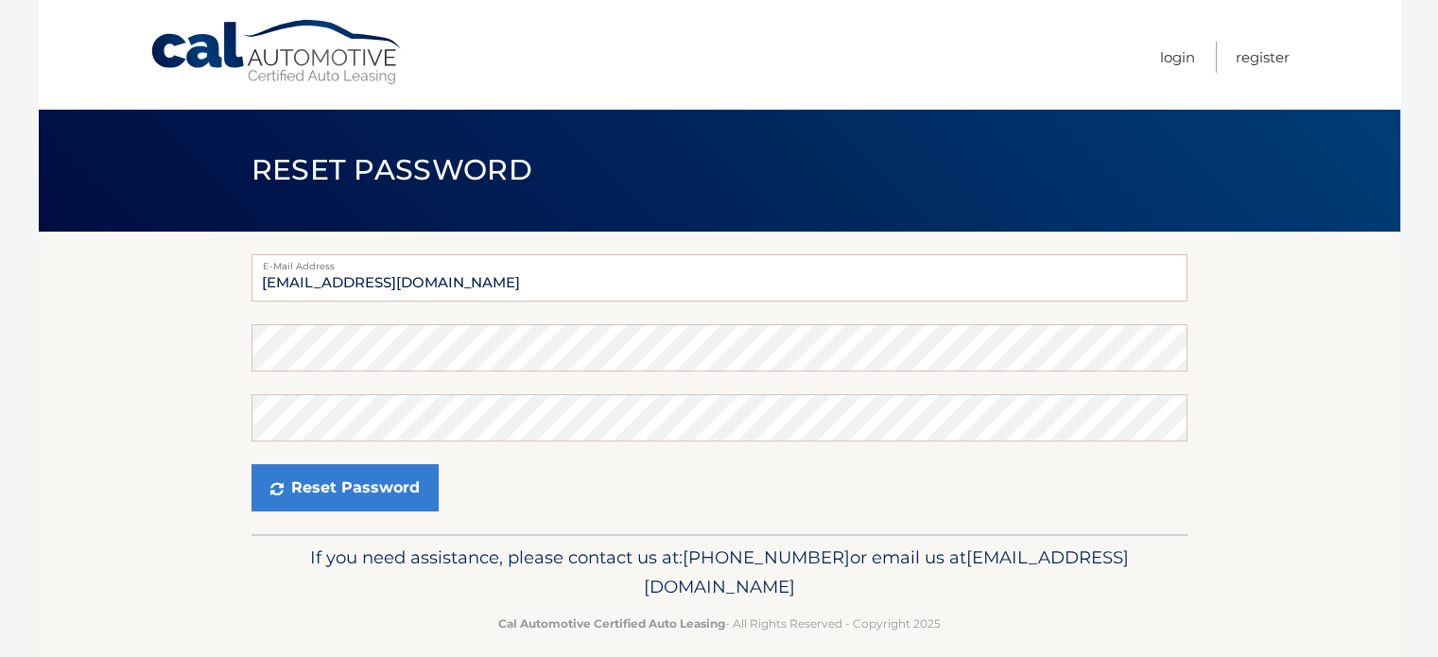
click at [184, 343] on section "E-Mail Address [EMAIL_ADDRESS][DOMAIN_NAME] Password Confirm Password Reset Pas…" at bounding box center [719, 383] width 1361 height 303
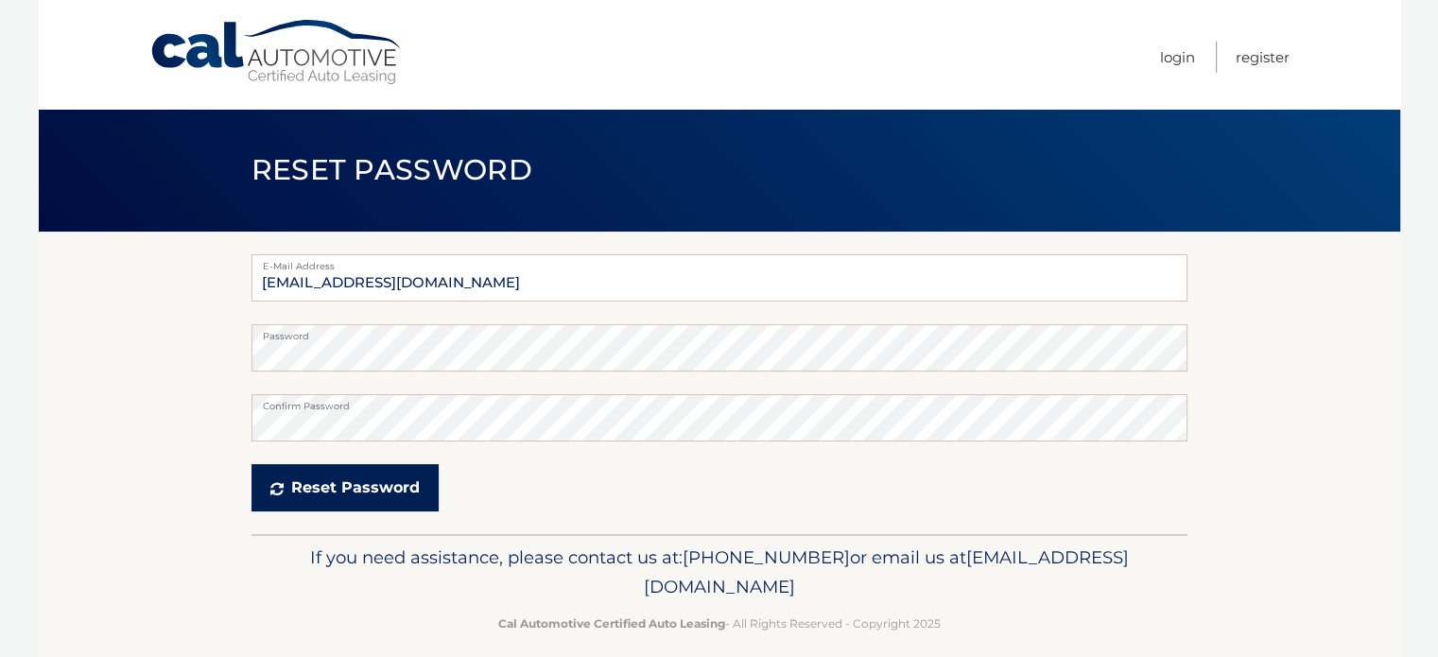
click at [285, 482] on button "Reset Password" at bounding box center [344, 487] width 187 height 47
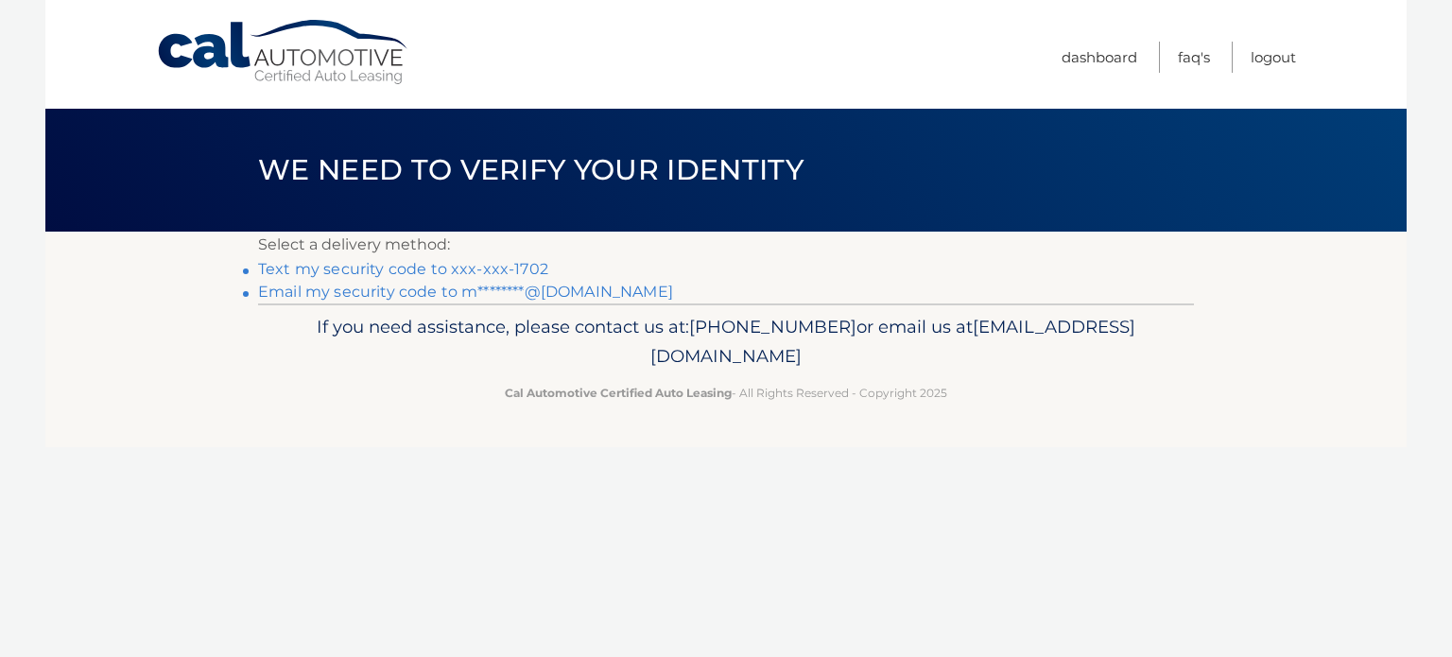
click at [416, 286] on link "Email my security code to m********@gmail.com" at bounding box center [465, 292] width 415 height 18
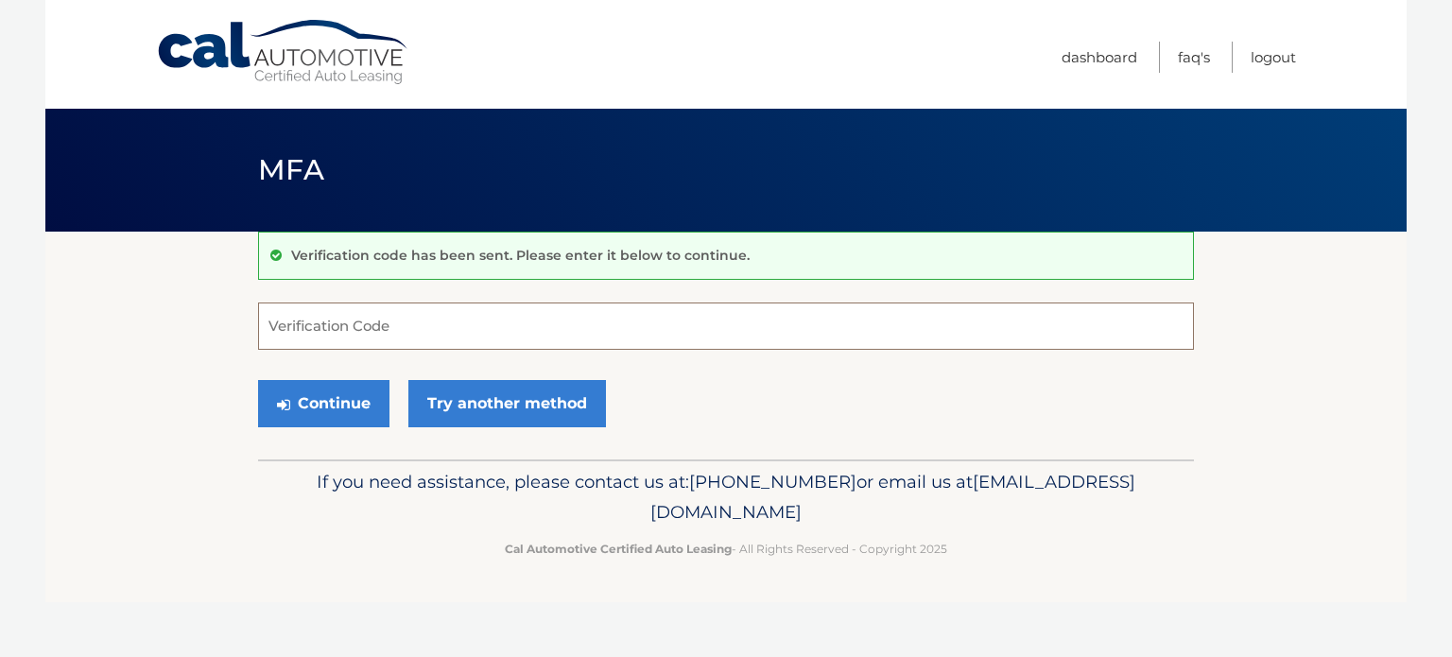
click at [401, 313] on input "Verification Code" at bounding box center [726, 326] width 936 height 47
type input "403569"
click at [258, 380] on button "Continue" at bounding box center [323, 403] width 131 height 47
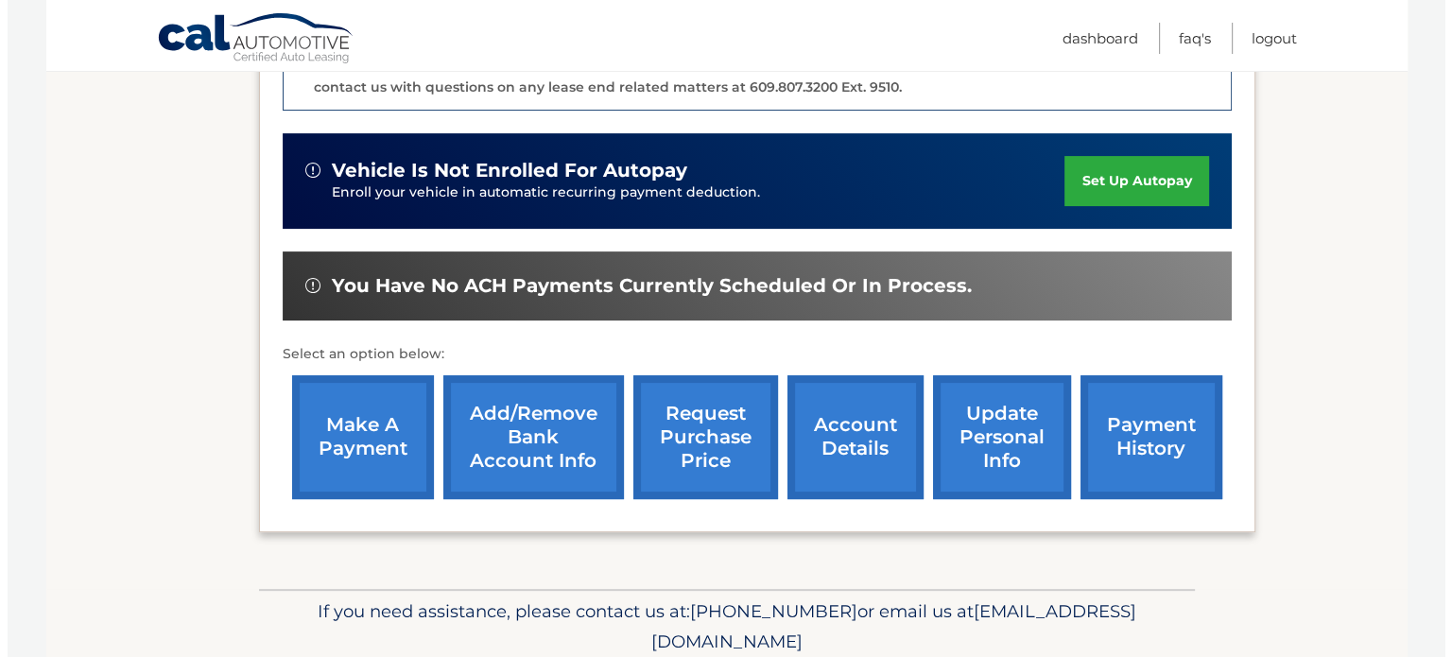
scroll to position [567, 0]
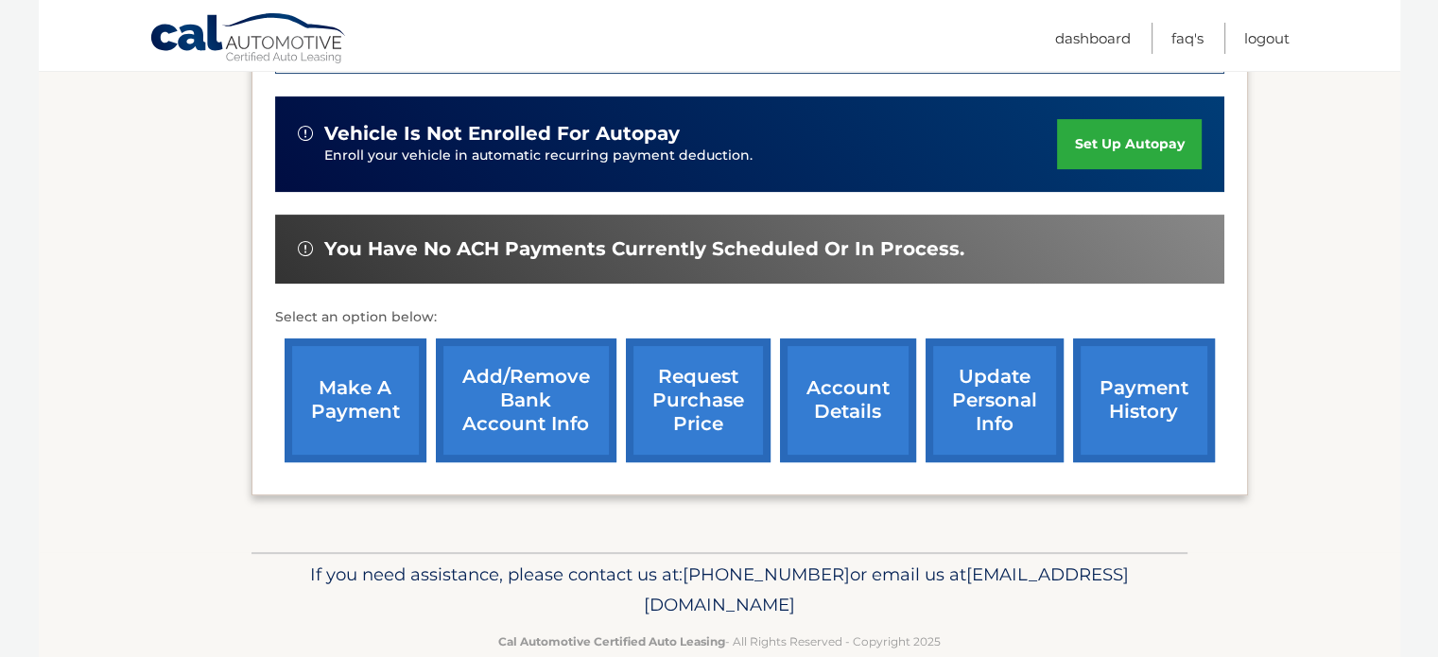
click at [675, 373] on link "request purchase price" at bounding box center [698, 400] width 145 height 124
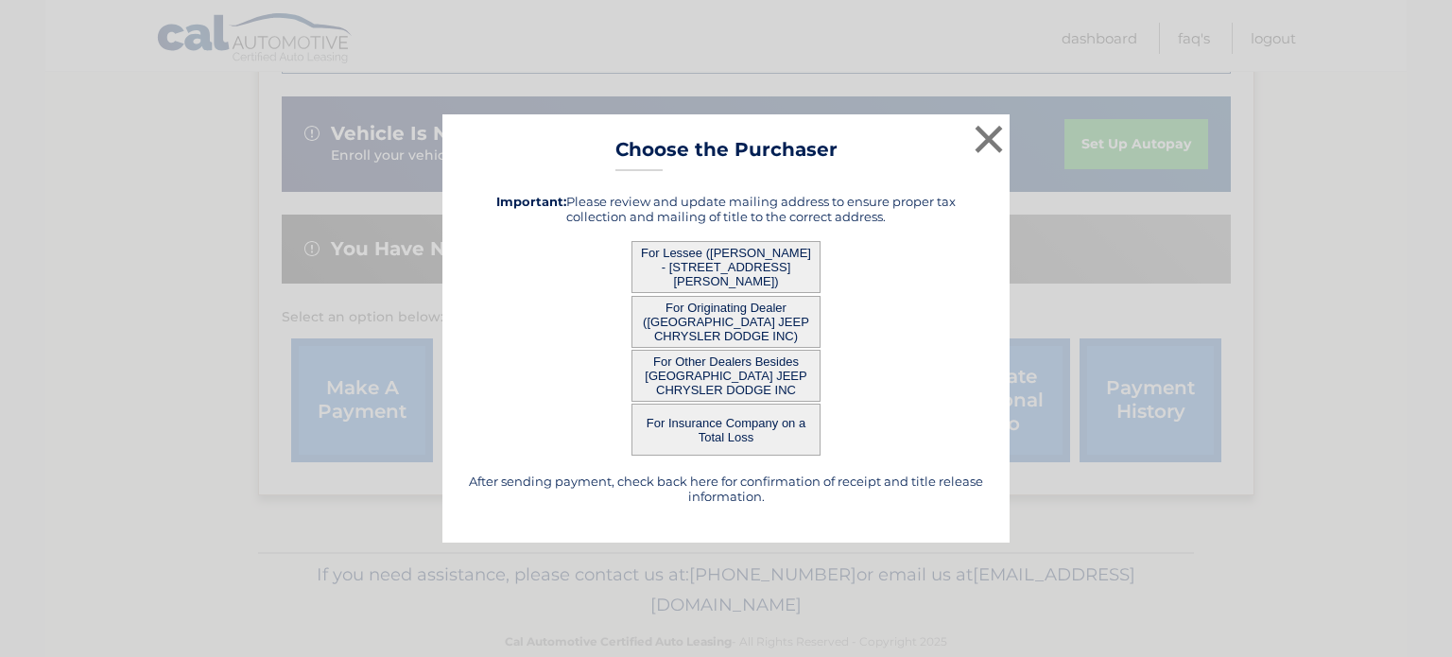
click at [765, 271] on button "For Lessee ([PERSON_NAME] - [STREET_ADDRESS][PERSON_NAME])" at bounding box center [726, 267] width 189 height 52
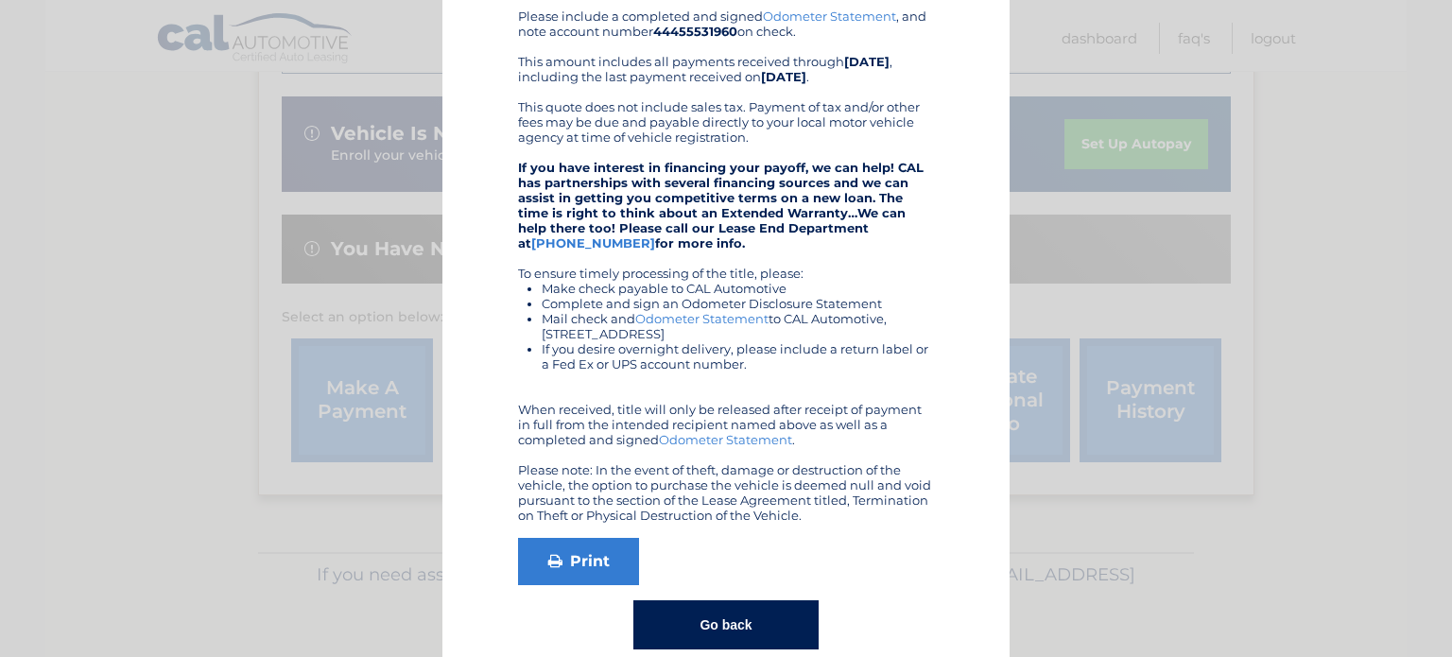
scroll to position [259, 0]
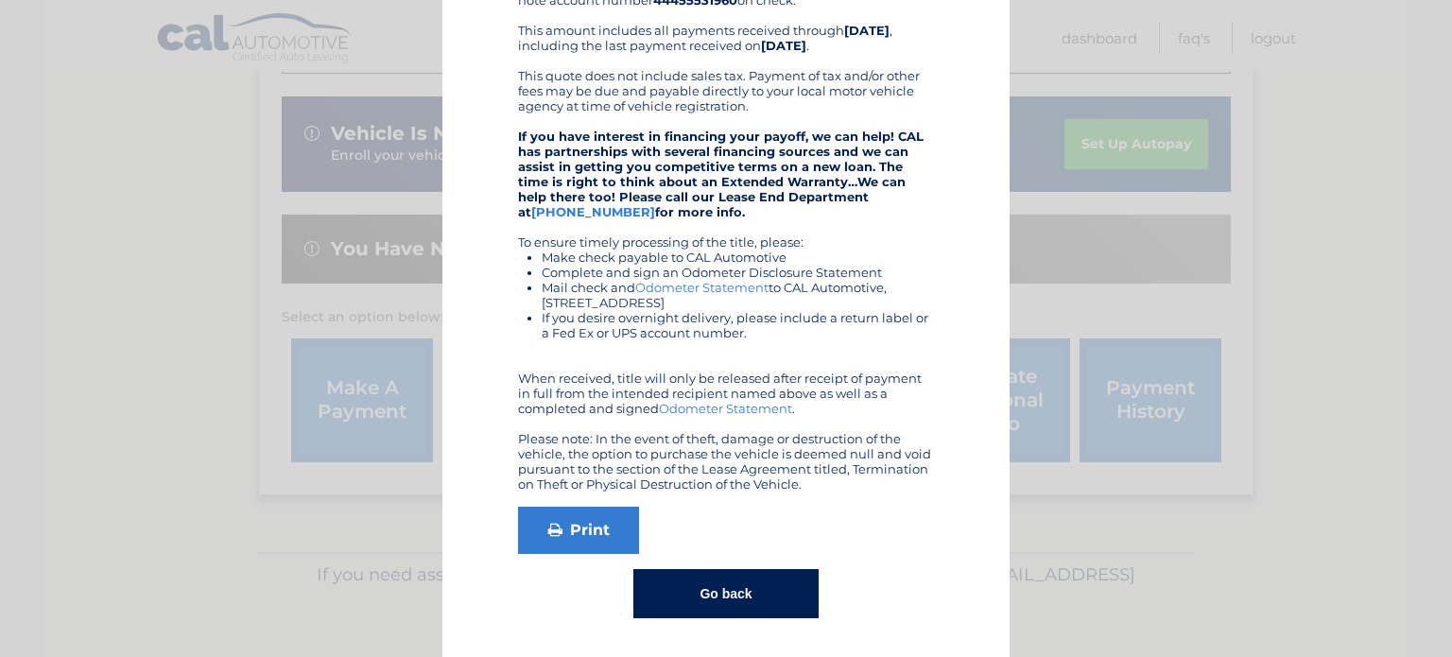
click at [762, 597] on button "Go back" at bounding box center [725, 593] width 184 height 49
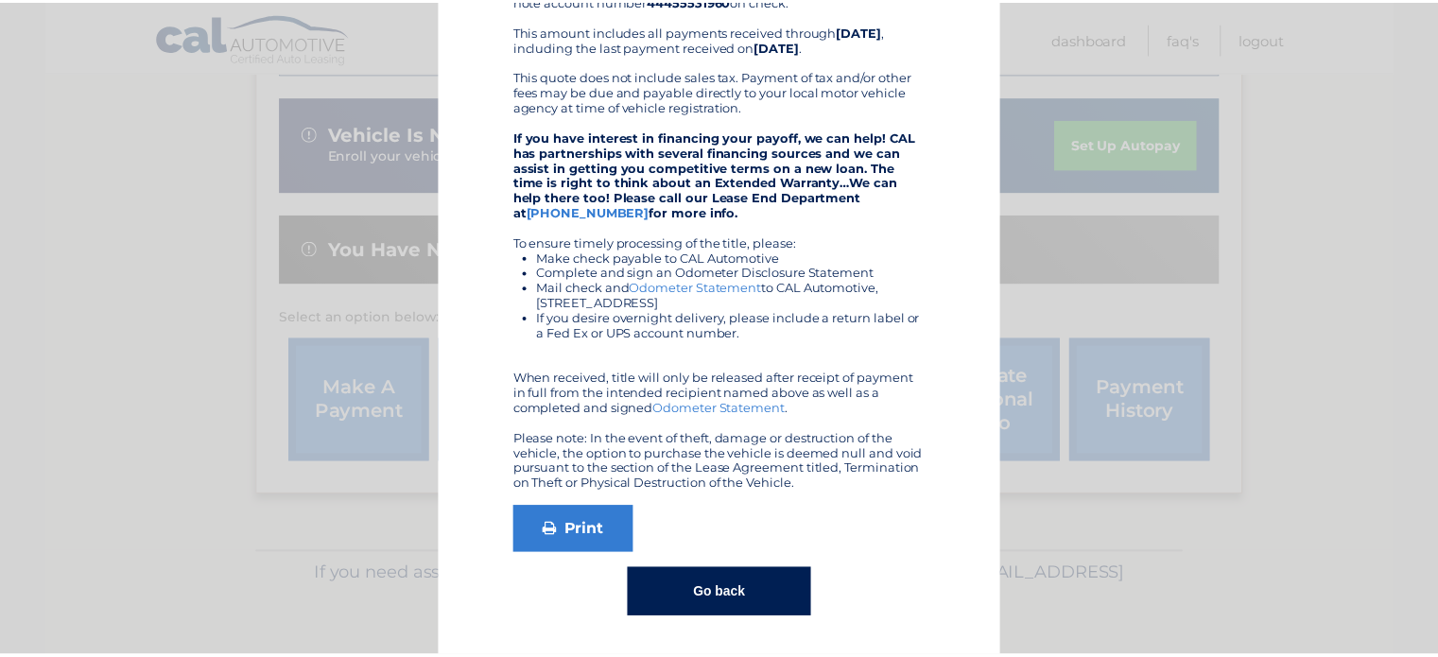
scroll to position [0, 0]
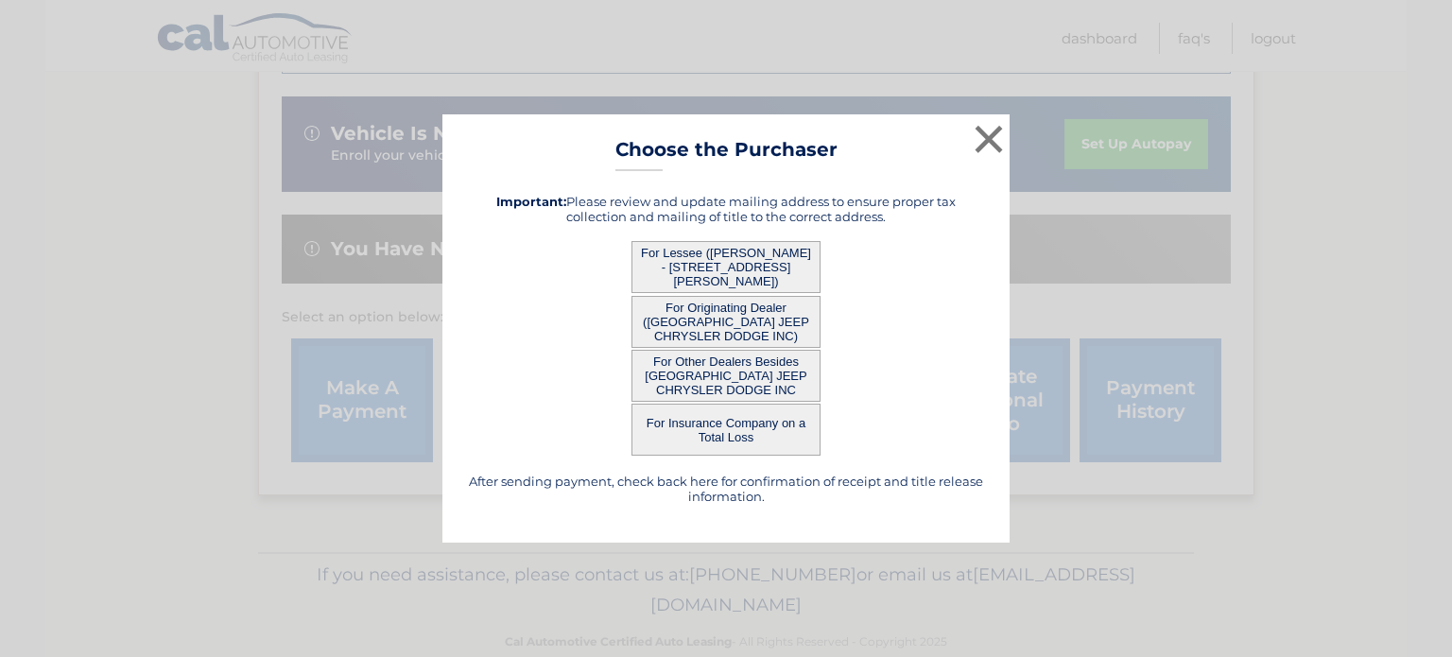
click at [729, 328] on button "For Originating Dealer ([GEOGRAPHIC_DATA] JEEP CHRYSLER DODGE INC)" at bounding box center [726, 322] width 189 height 52
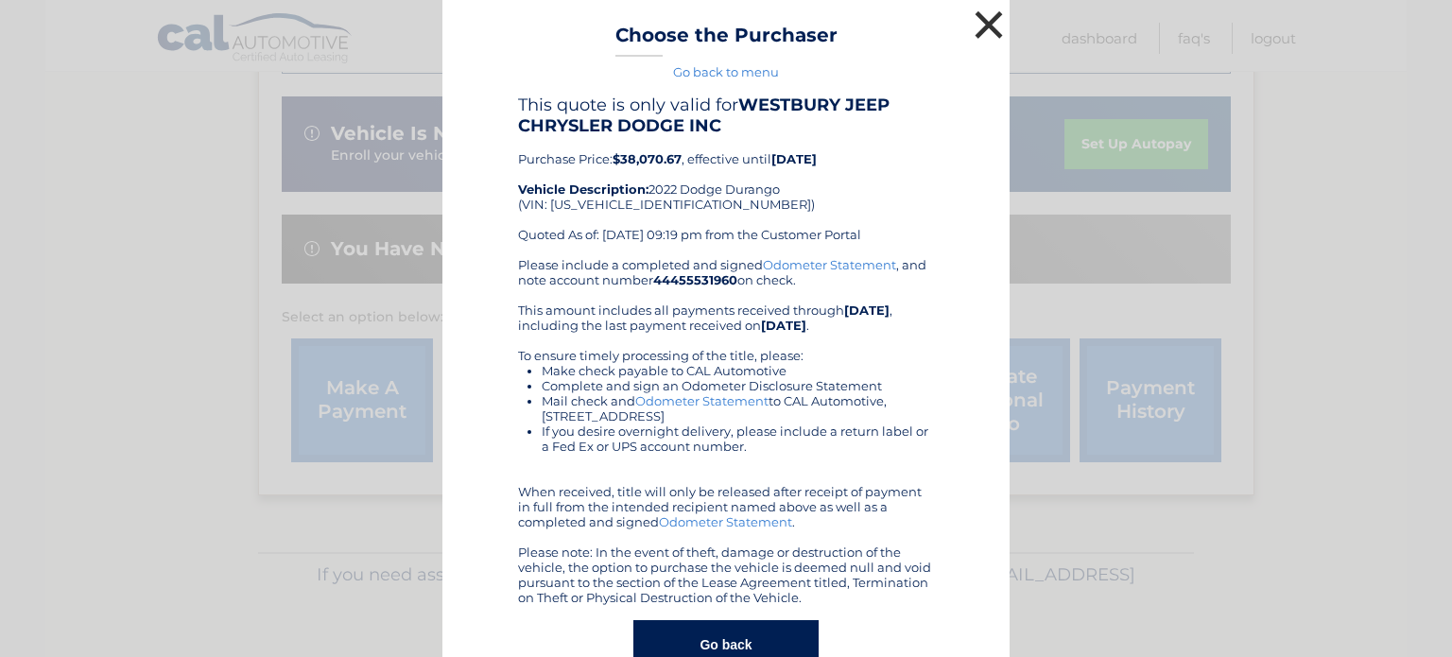
click at [983, 17] on button "×" at bounding box center [989, 25] width 38 height 38
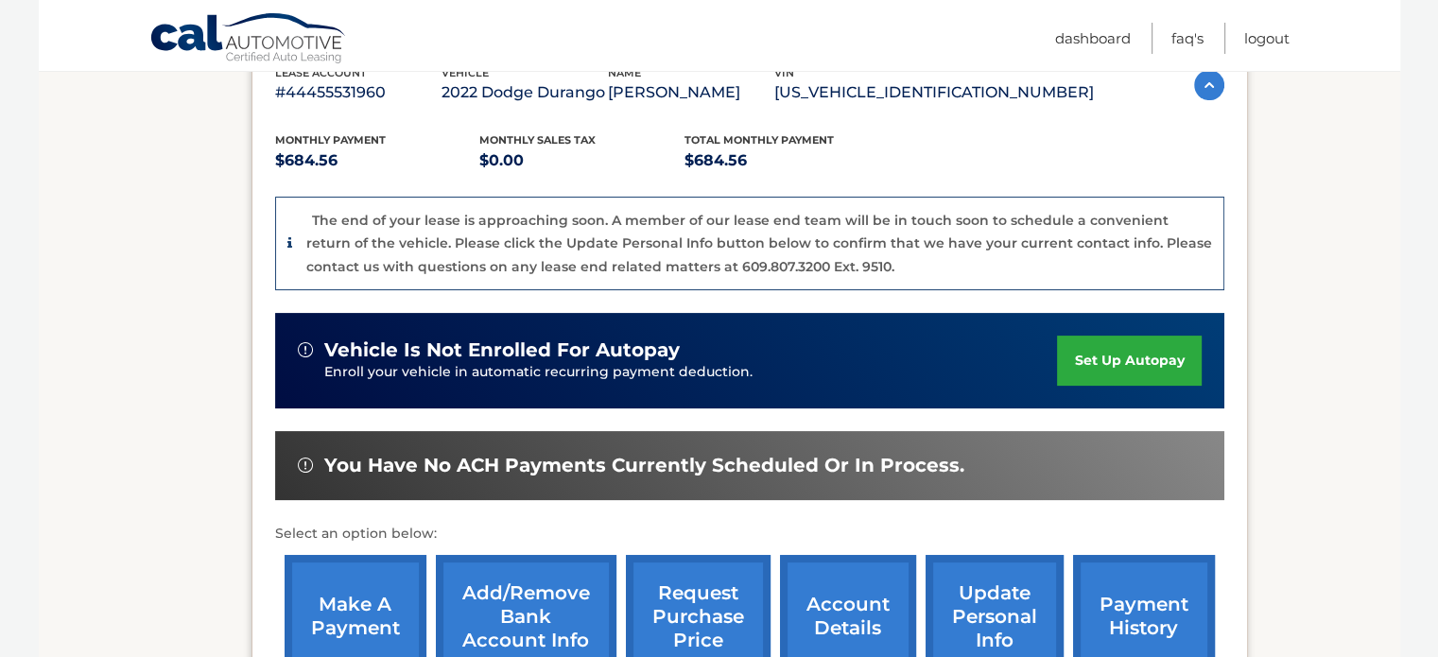
scroll to position [95, 0]
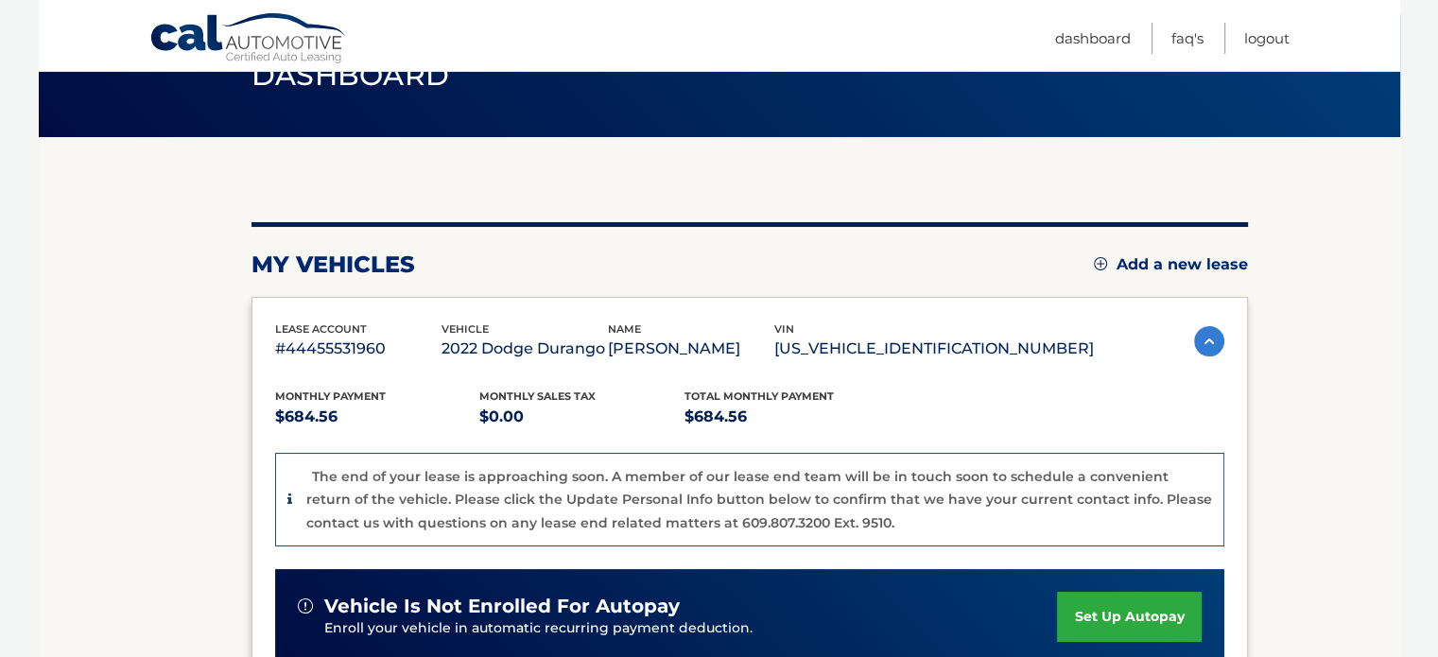
drag, startPoint x: 525, startPoint y: 355, endPoint x: 626, endPoint y: 355, distance: 101.2
click at [608, 355] on p "2022 Dodge Durango" at bounding box center [525, 349] width 166 height 26
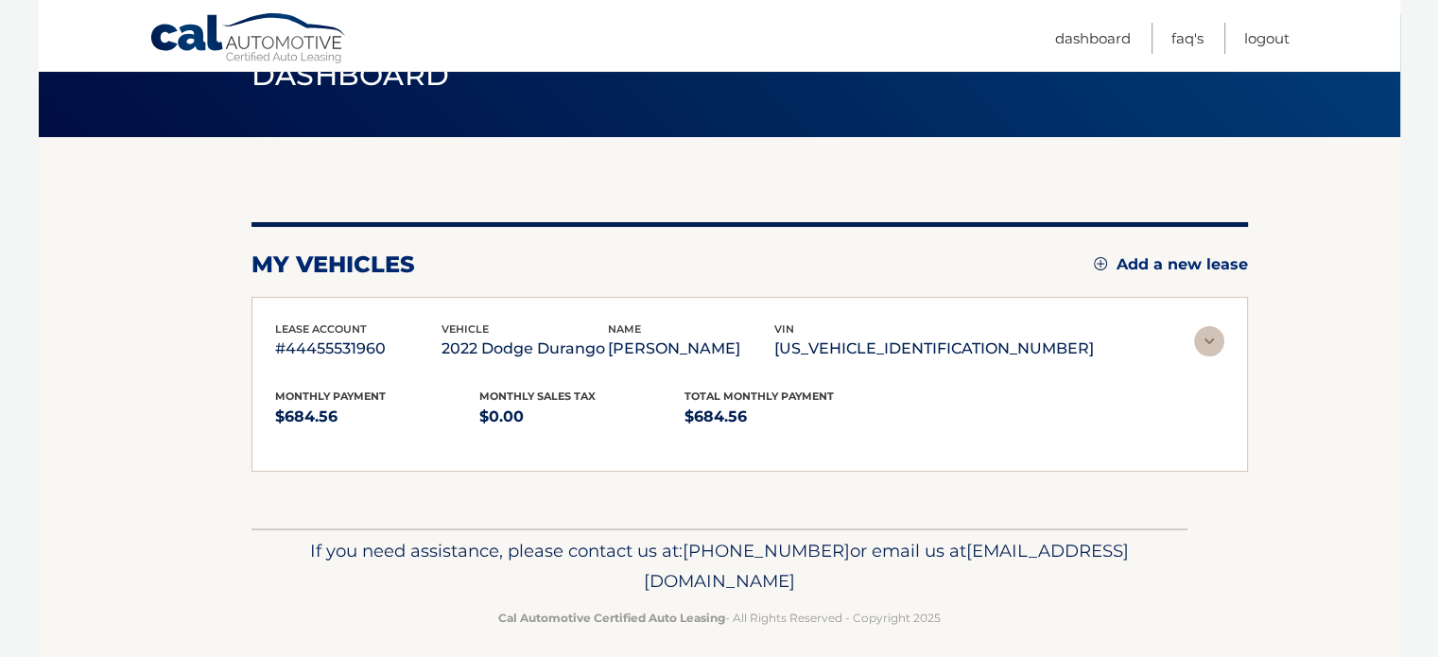
scroll to position [22, 0]
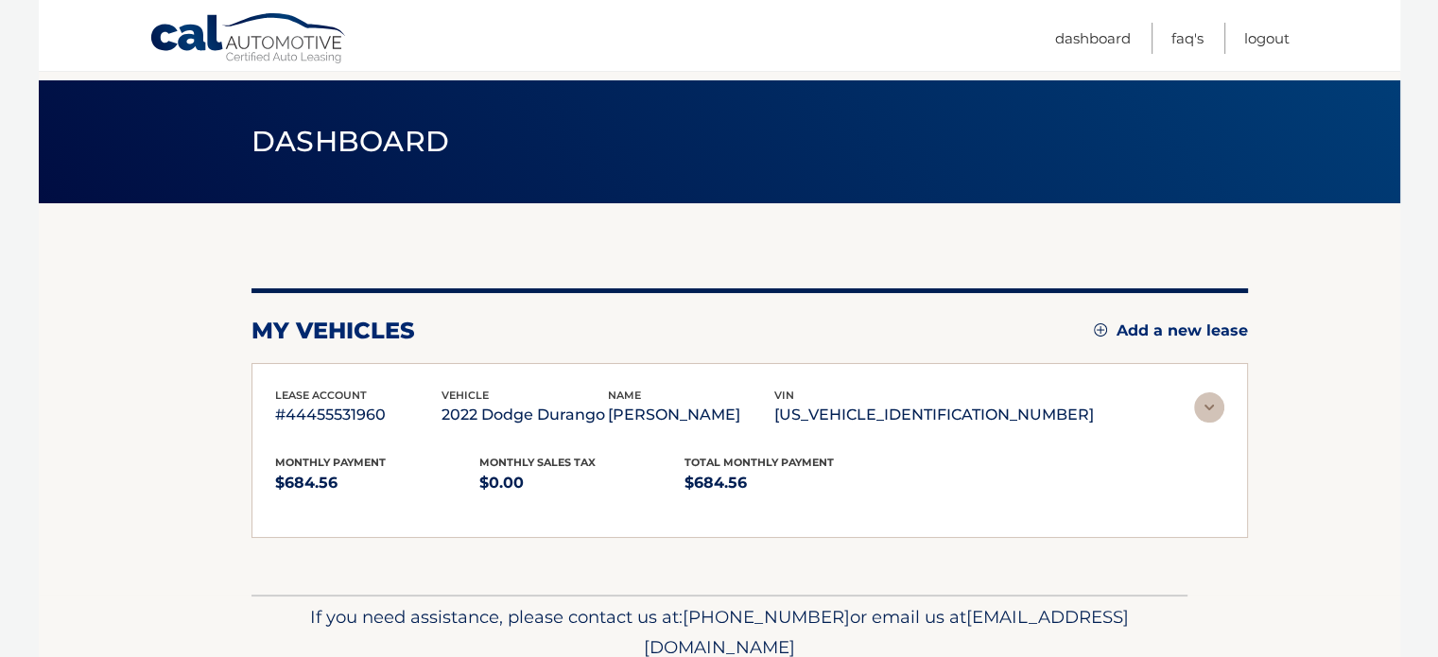
click at [628, 354] on div "You are registered for this site, but you haven't enrolled in online payments. …" at bounding box center [749, 413] width 996 height 250
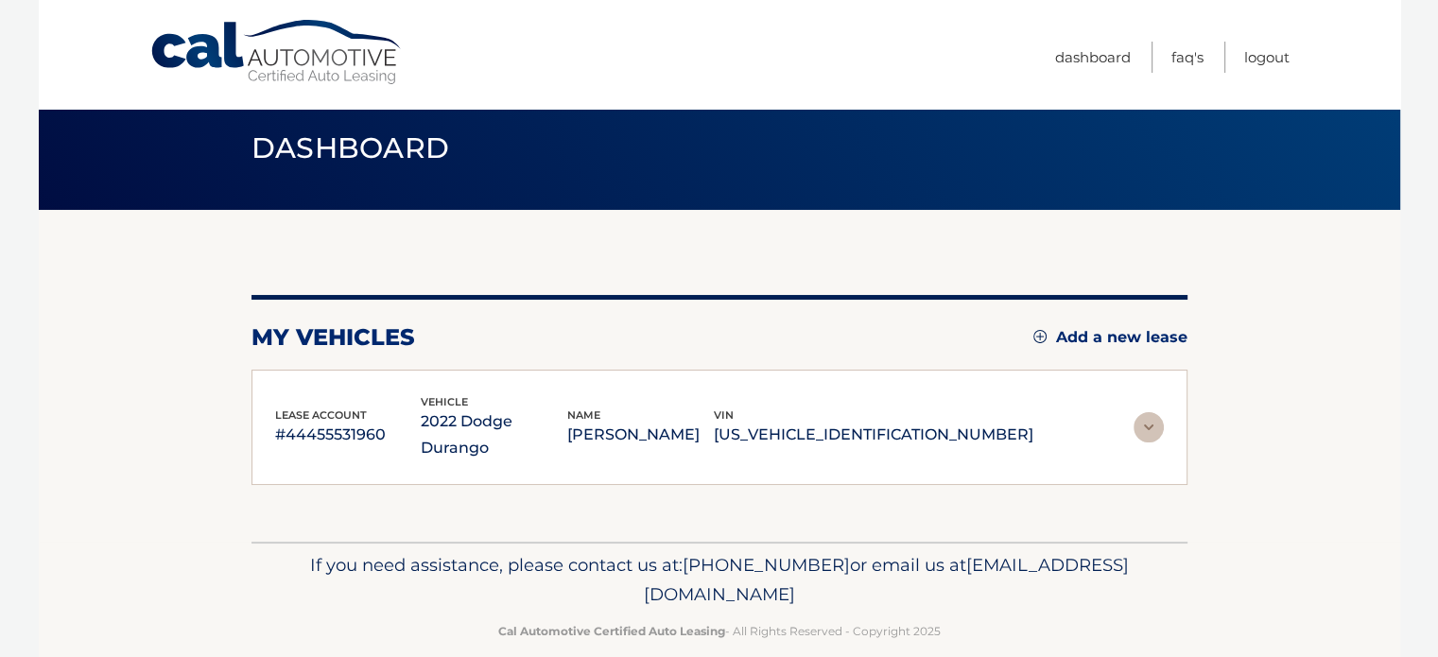
drag, startPoint x: 1013, startPoint y: 415, endPoint x: 844, endPoint y: 422, distance: 169.4
click at [844, 422] on p "[US_VEHICLE_IDENTIFICATION_NUMBER]" at bounding box center [874, 435] width 320 height 26
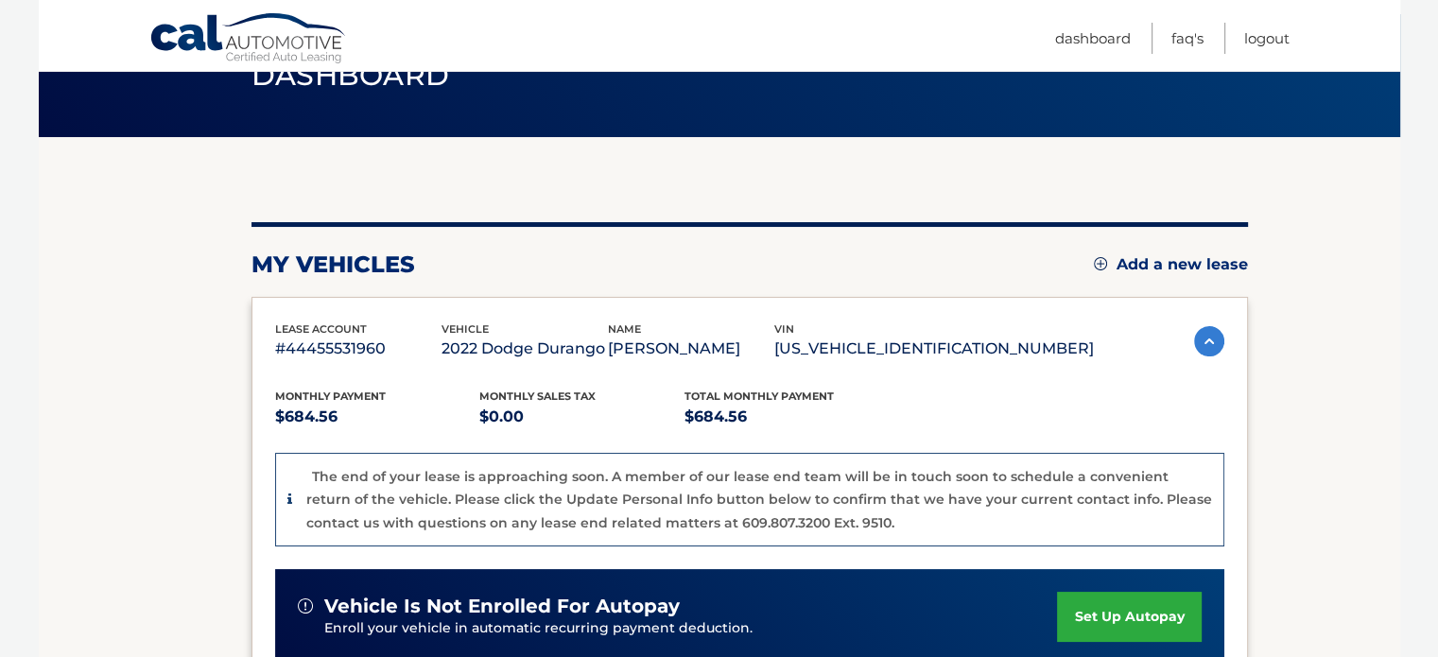
copy p "[US_VEHICLE_IDENTIFICATION_NUMBER]"
